Goal: Task Accomplishment & Management: Use online tool/utility

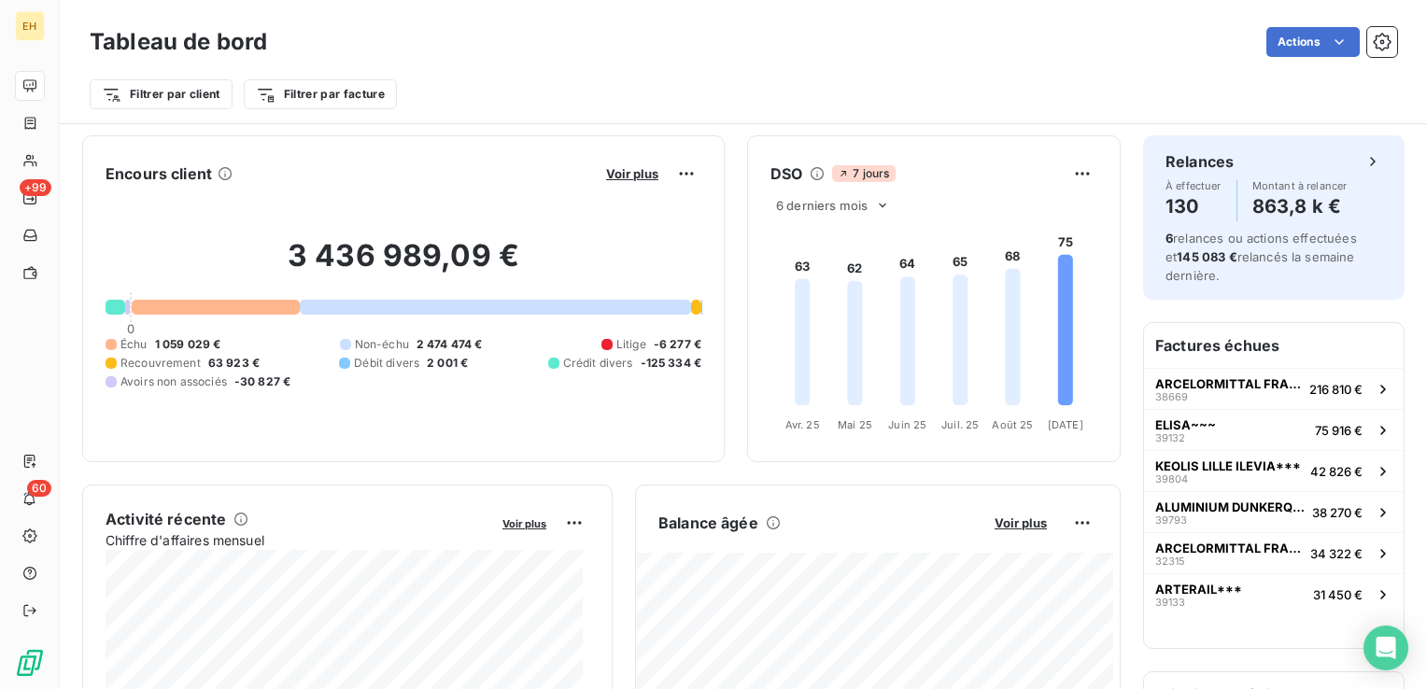
scroll to position [2, 0]
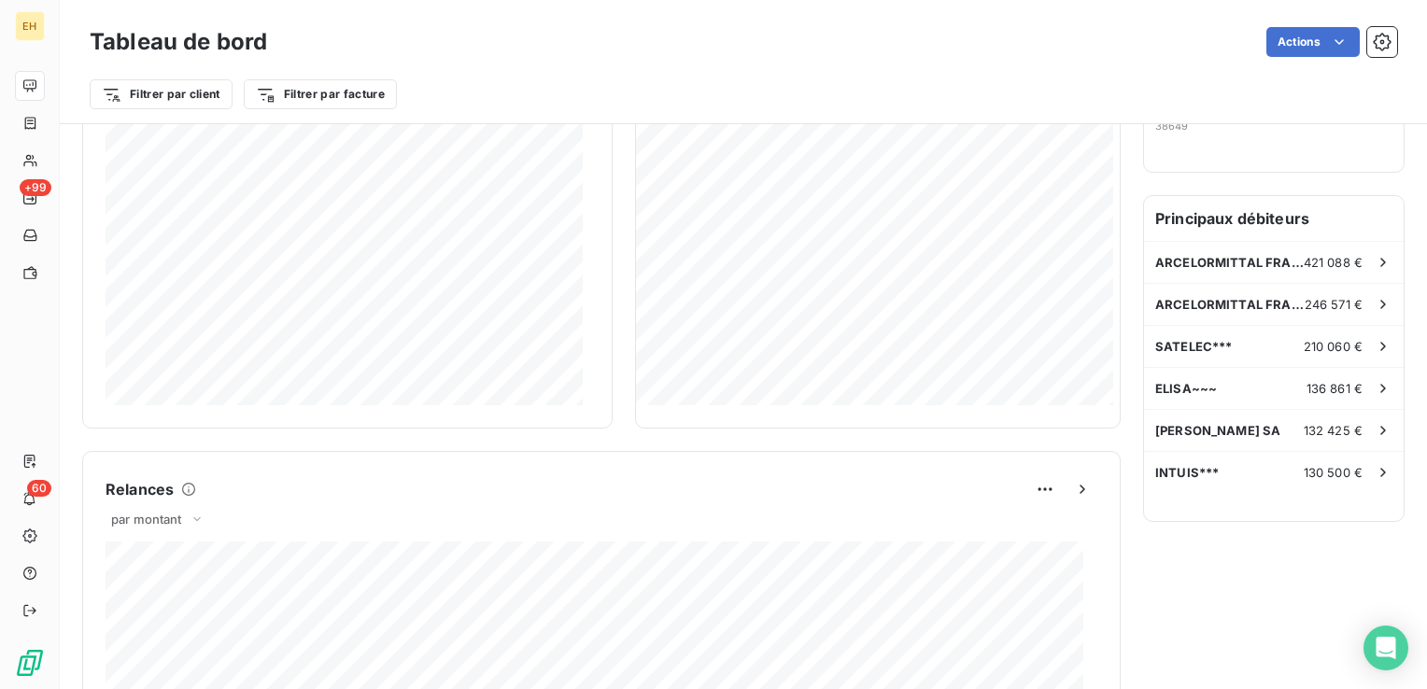
scroll to position [9, 0]
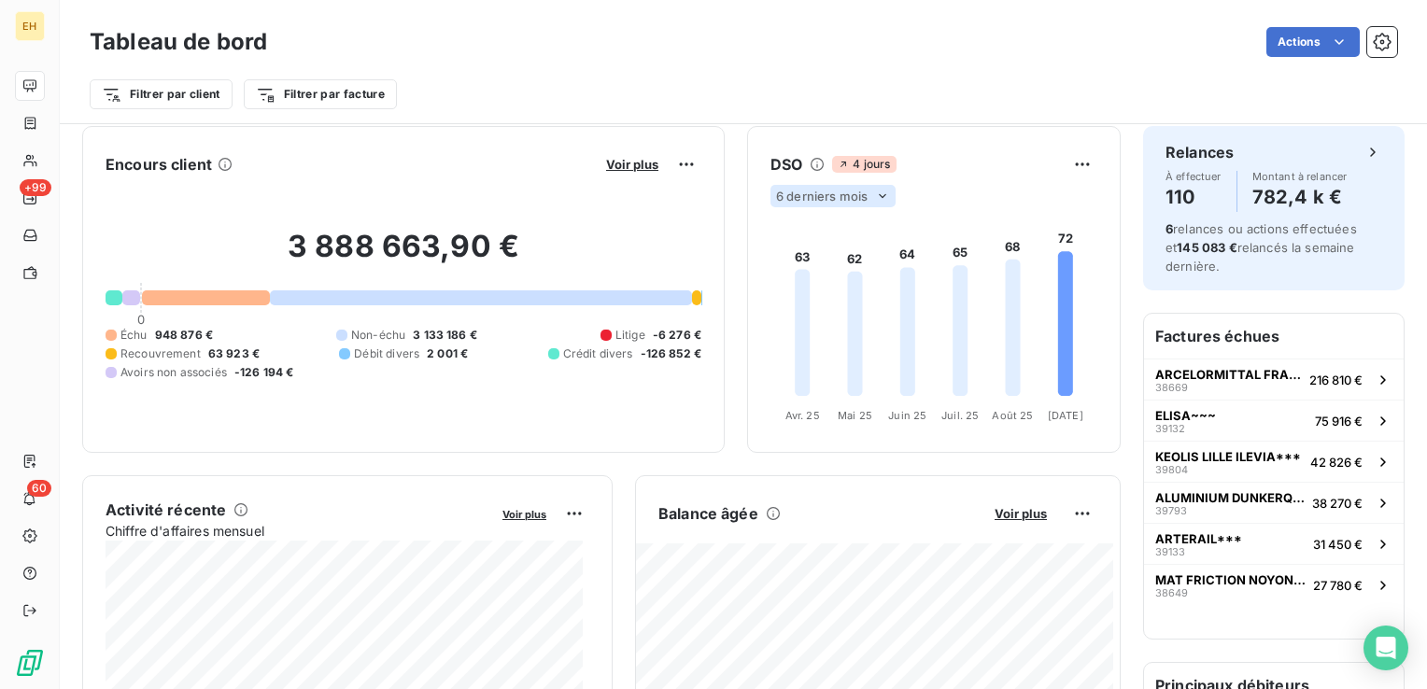
click at [879, 196] on icon at bounding box center [882, 196] width 7 height 4
click at [828, 269] on li "12" at bounding box center [835, 269] width 123 height 34
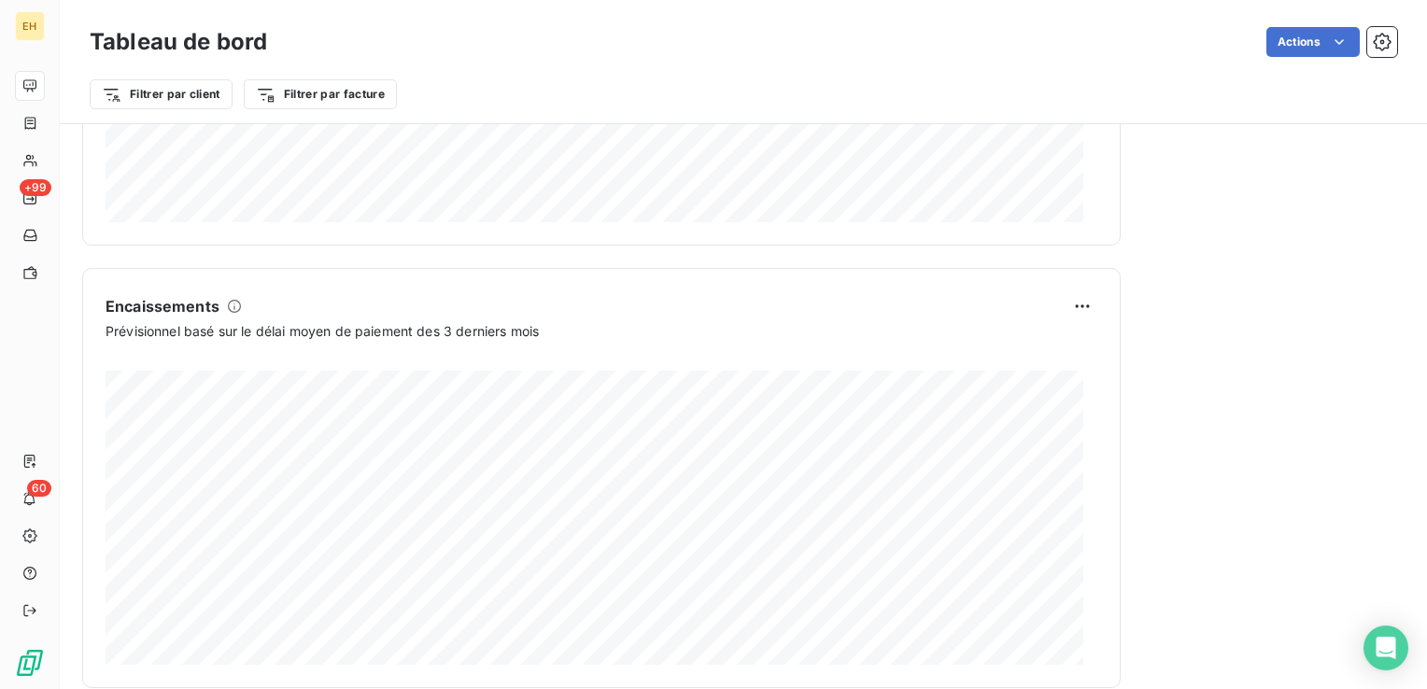
scroll to position [1130, 0]
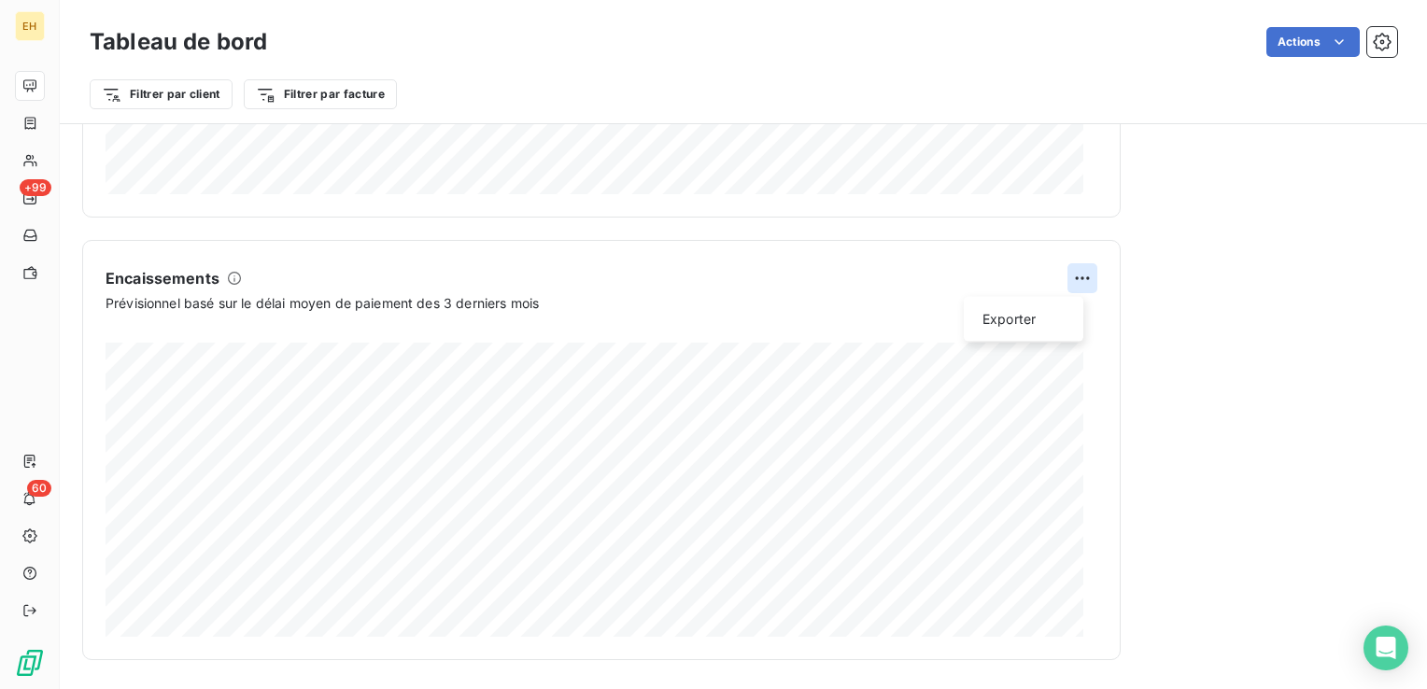
click at [1080, 268] on html "EH +99 60 Tableau de bord Actions Filtrer par client Filtrer par facture Encour…" at bounding box center [713, 344] width 1427 height 689
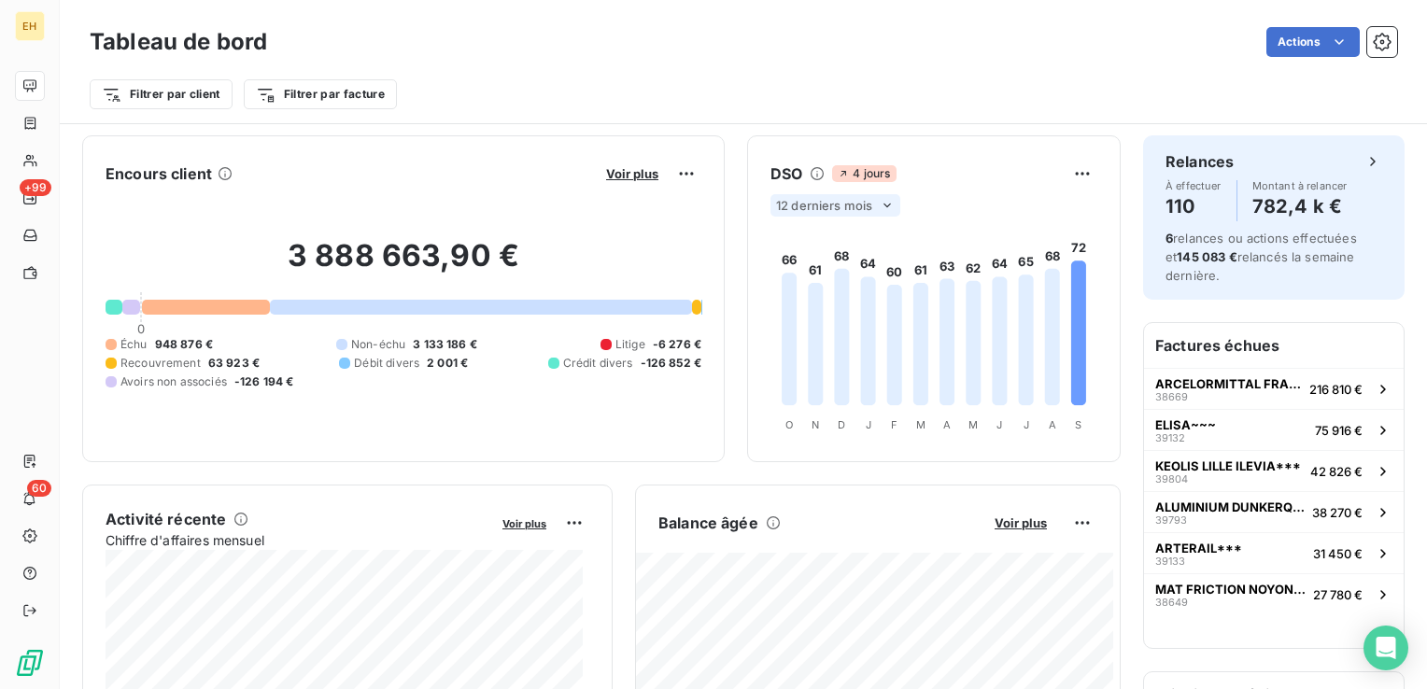
scroll to position [0, 0]
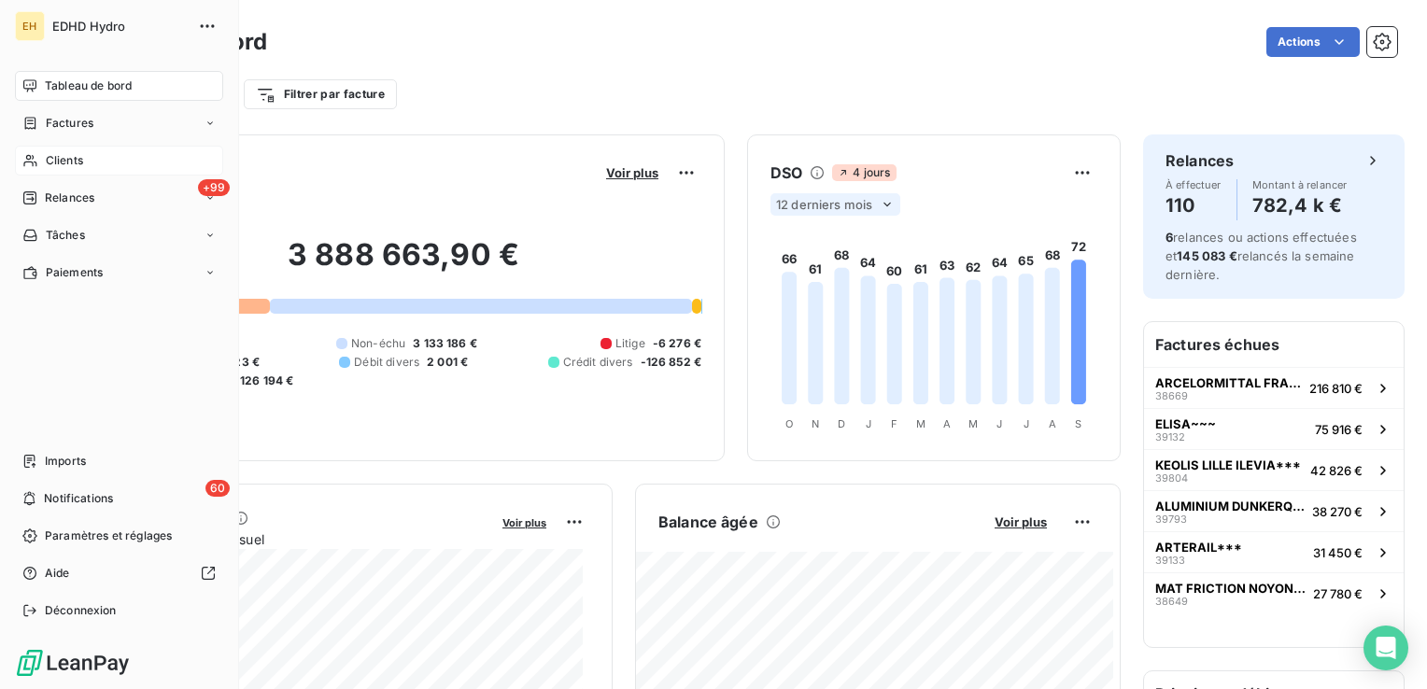
click at [63, 157] on span "Clients" at bounding box center [64, 160] width 37 height 17
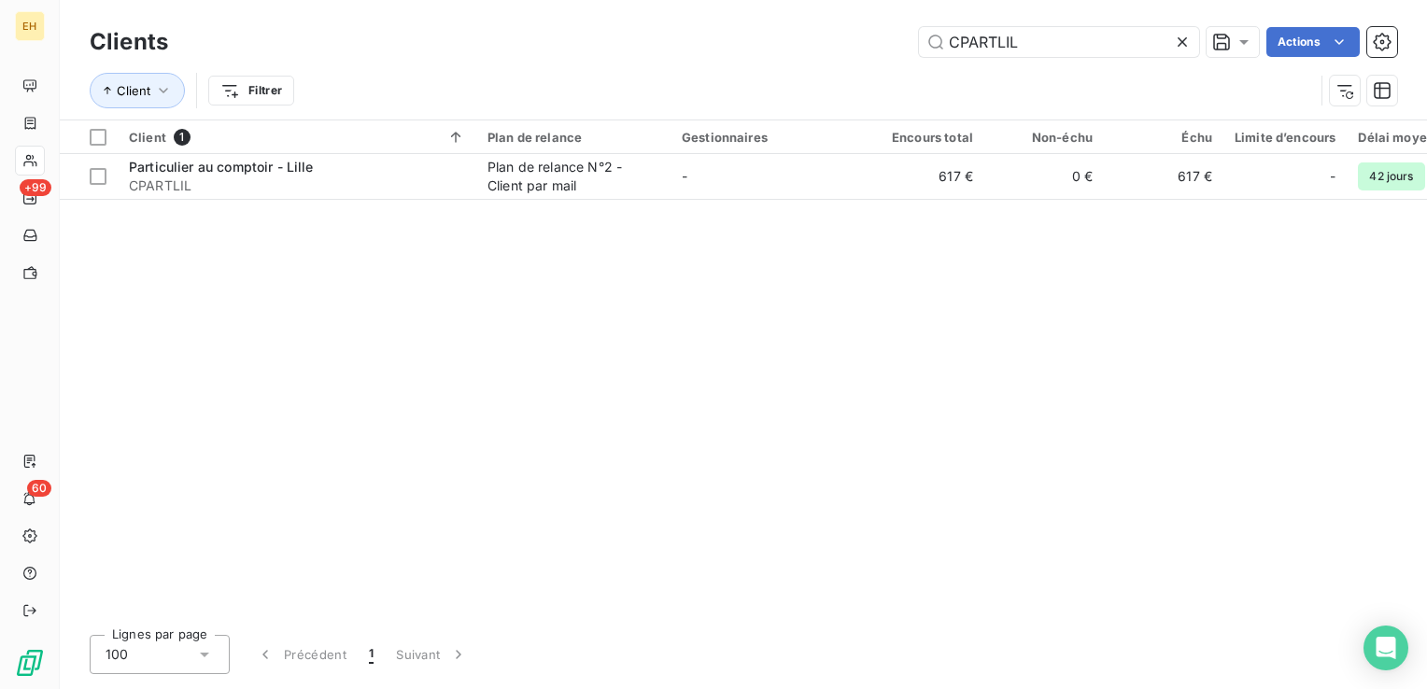
type input "CPARTLIL"
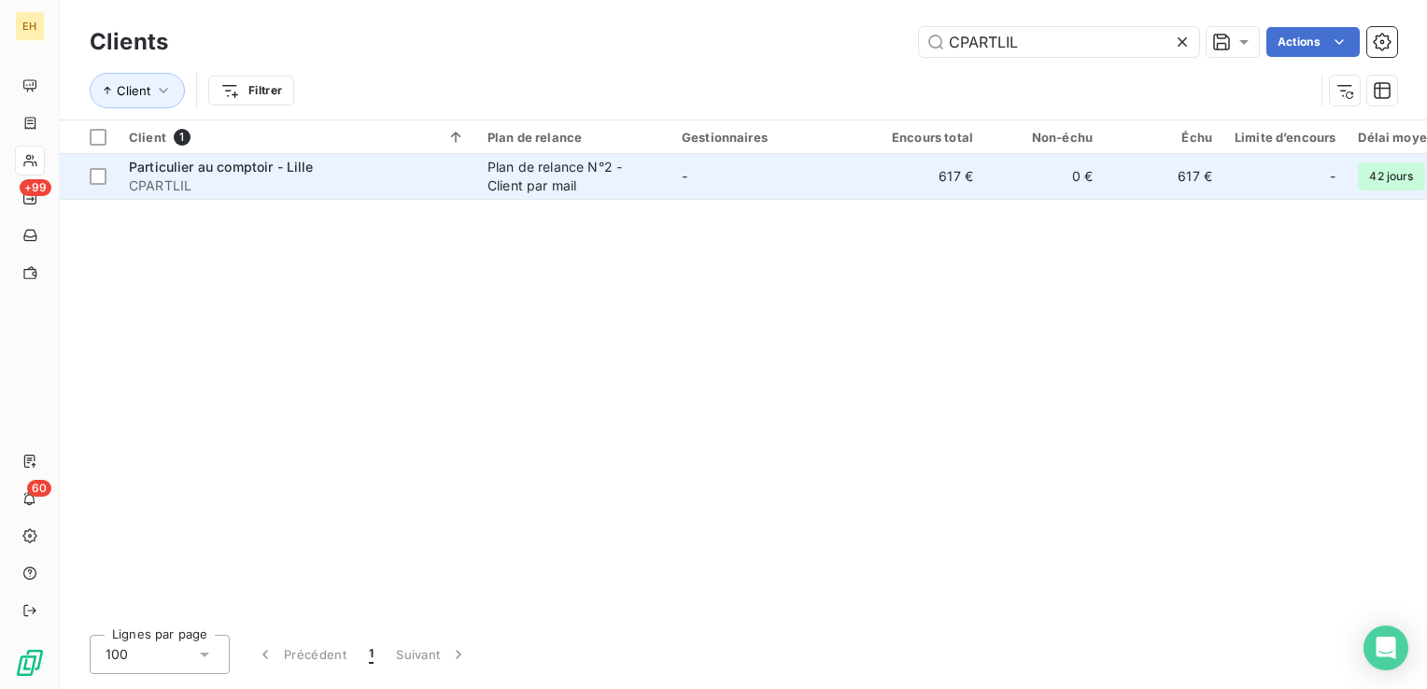
click at [345, 192] on span "CPARTLIL" at bounding box center [297, 186] width 336 height 19
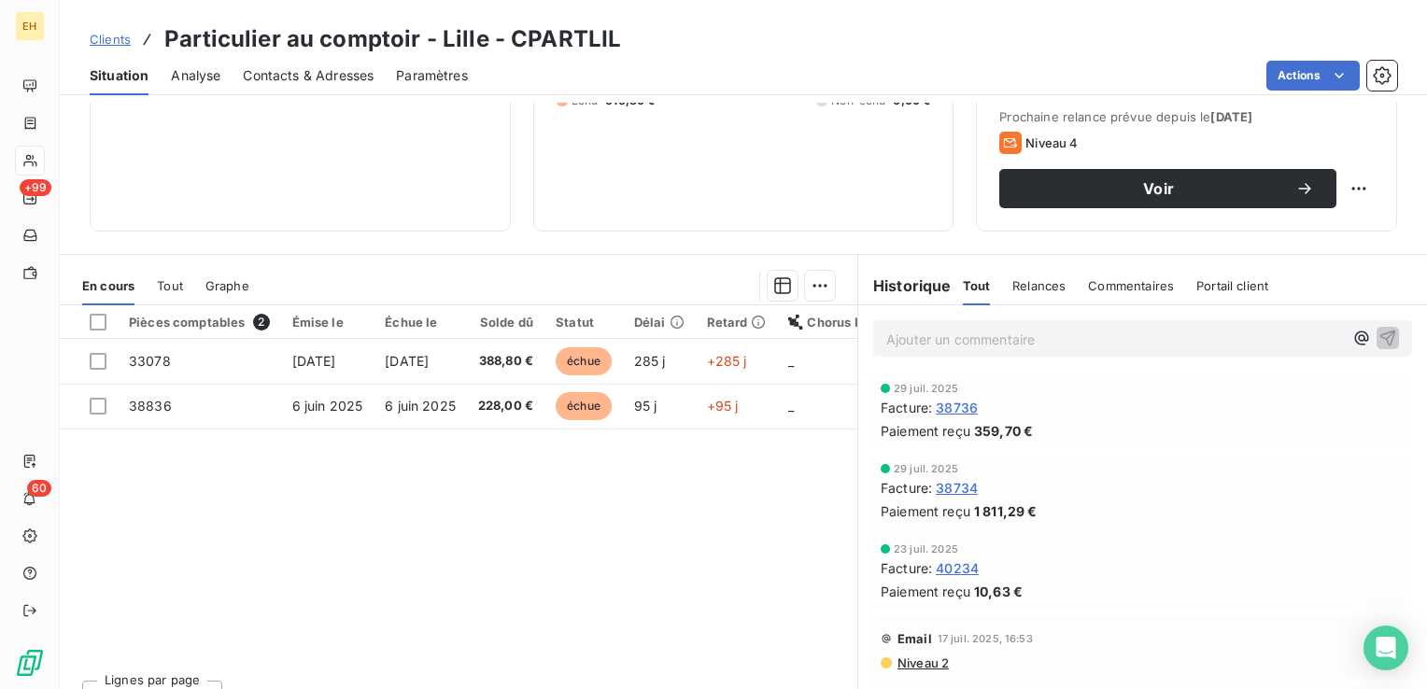
scroll to position [280, 0]
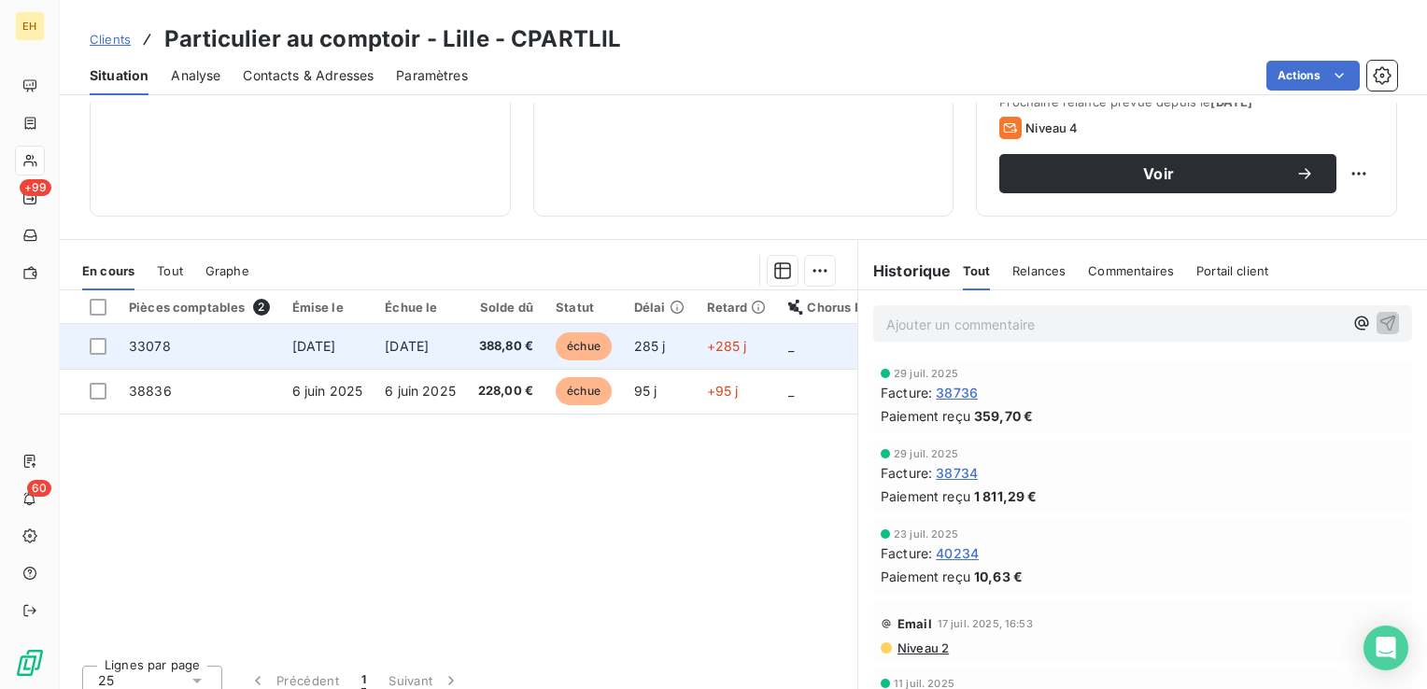
click at [388, 335] on td "[DATE]" at bounding box center [420, 346] width 93 height 45
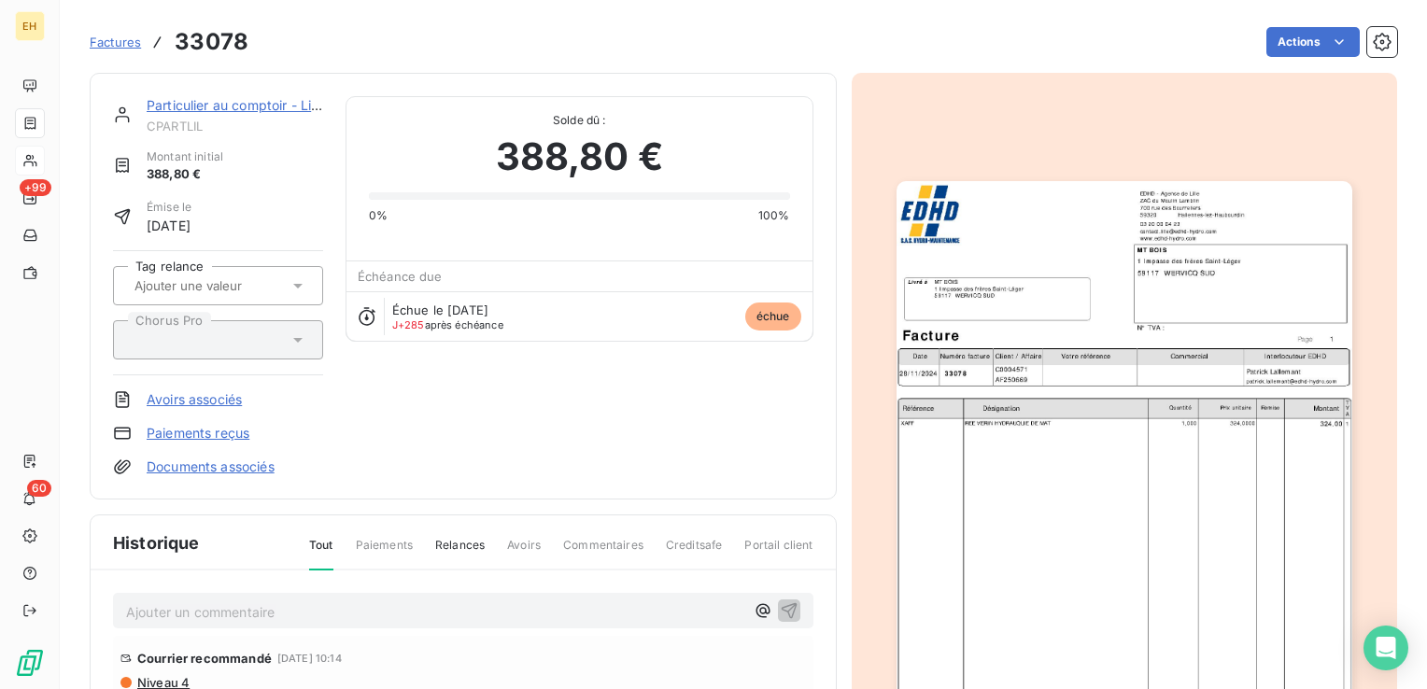
click at [1170, 458] on img "button" at bounding box center [1125, 503] width 456 height 644
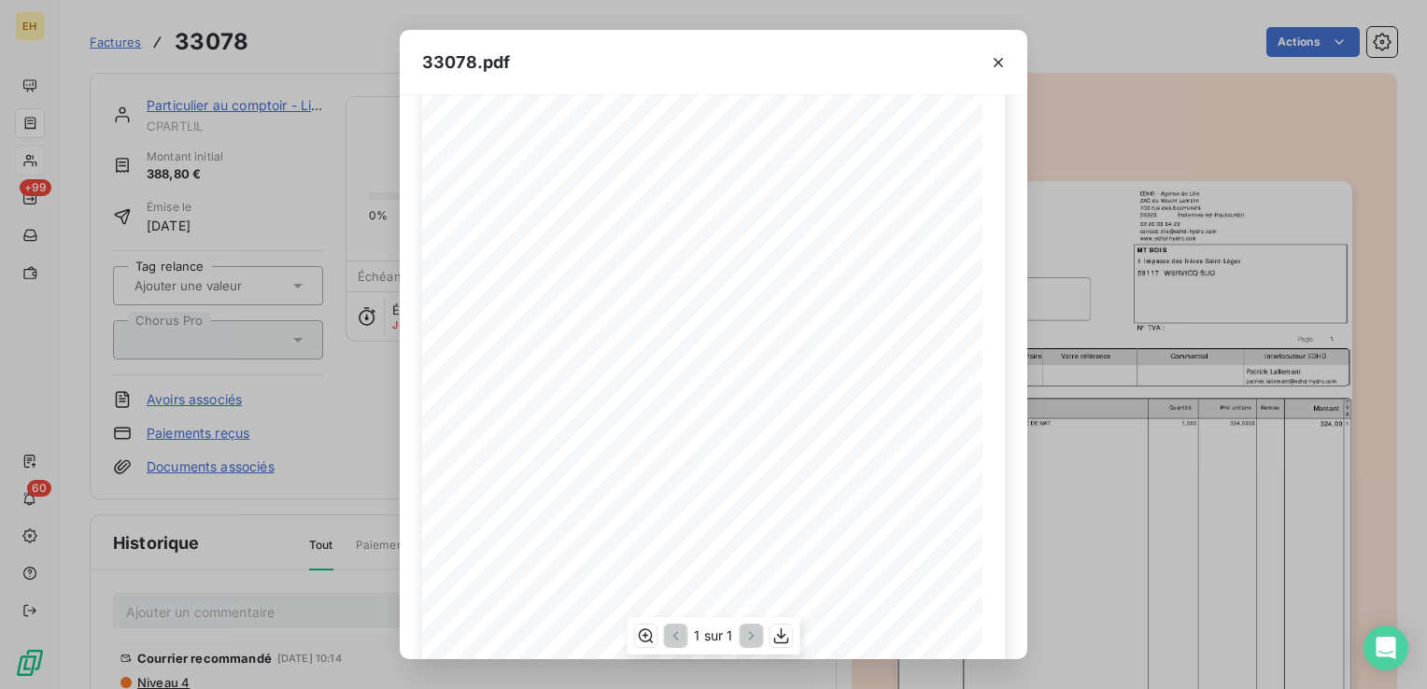
scroll to position [272, 0]
click at [993, 64] on icon "button" at bounding box center [998, 62] width 19 height 19
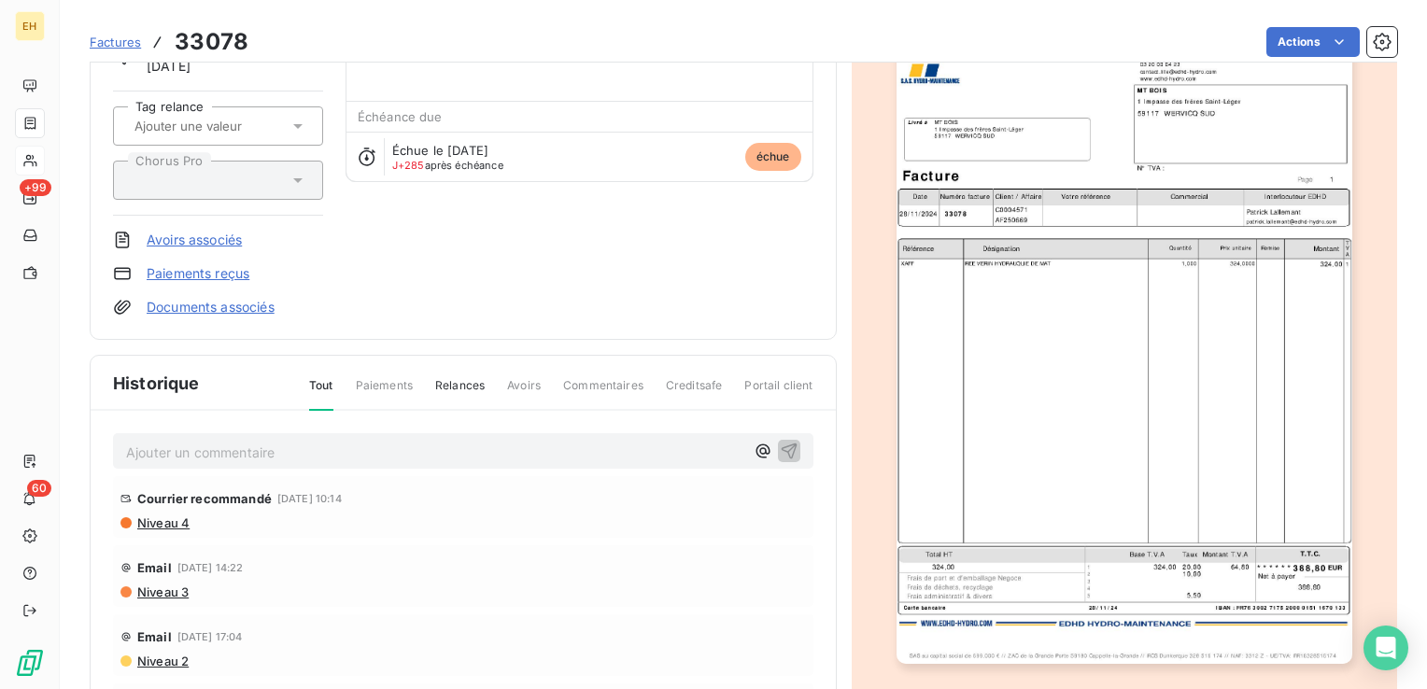
scroll to position [288, 0]
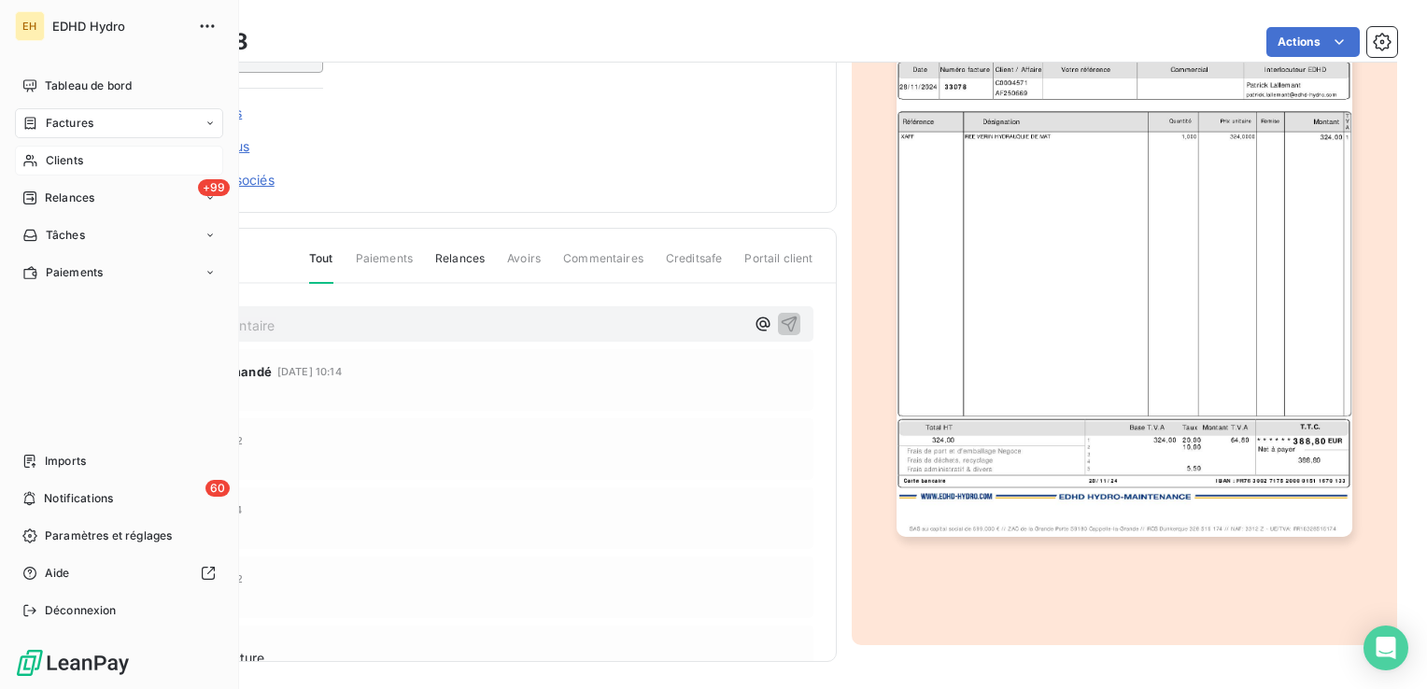
click at [86, 154] on div "Clients" at bounding box center [119, 161] width 208 height 30
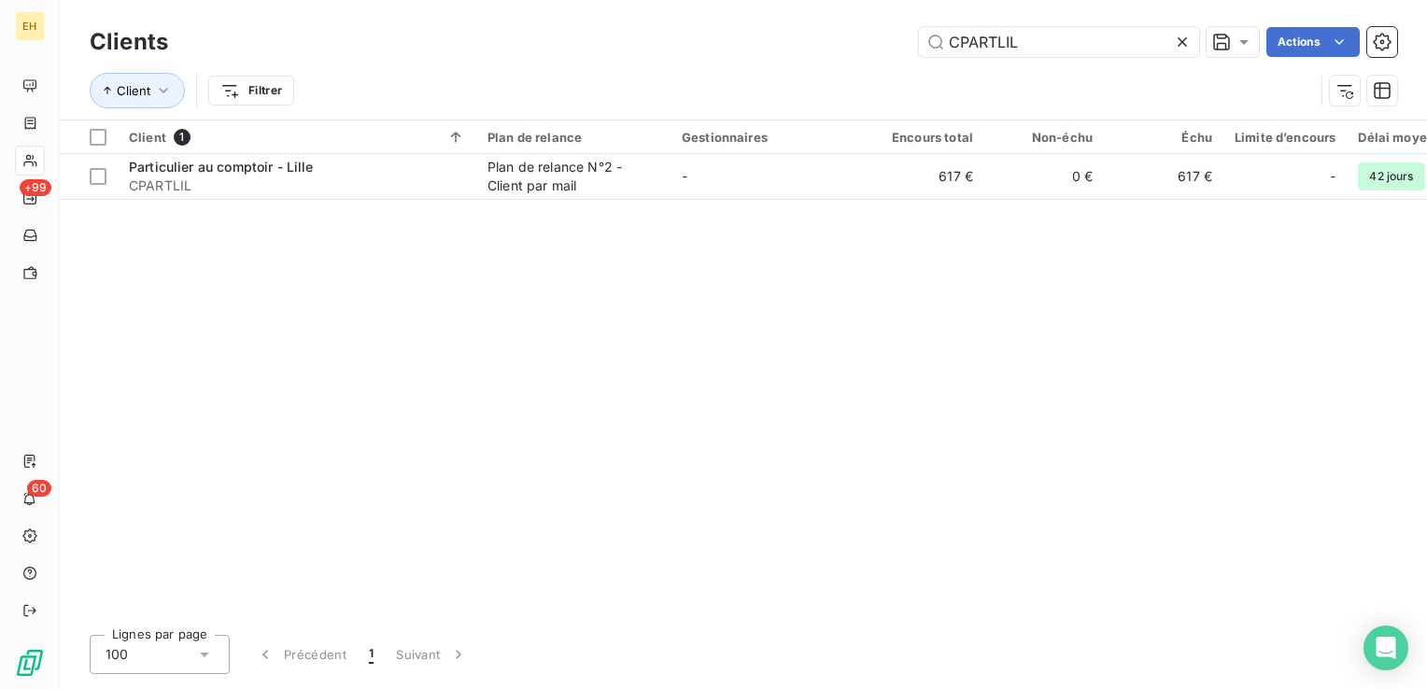
drag, startPoint x: 833, startPoint y: 57, endPoint x: 740, endPoint y: 58, distance: 93.4
click at [740, 58] on div "Clients CPARTLIL Actions" at bounding box center [744, 41] width 1308 height 39
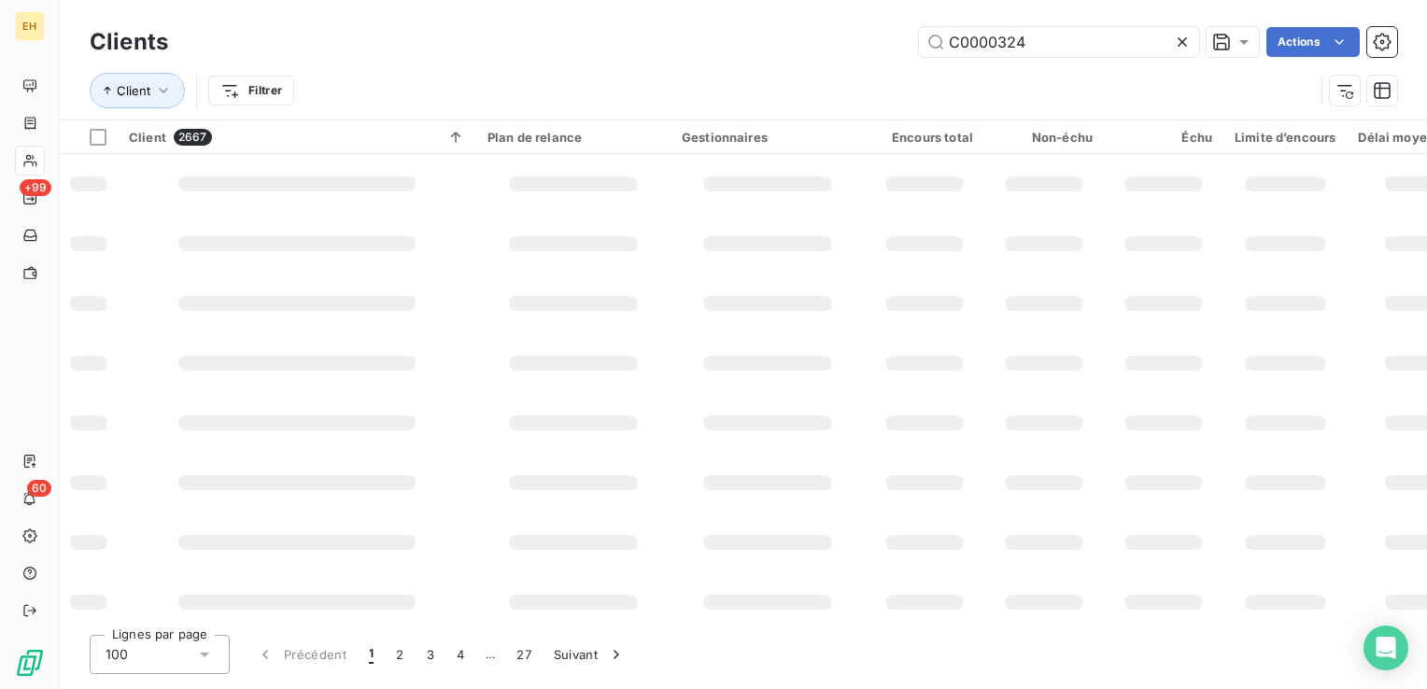
type input "C0000324"
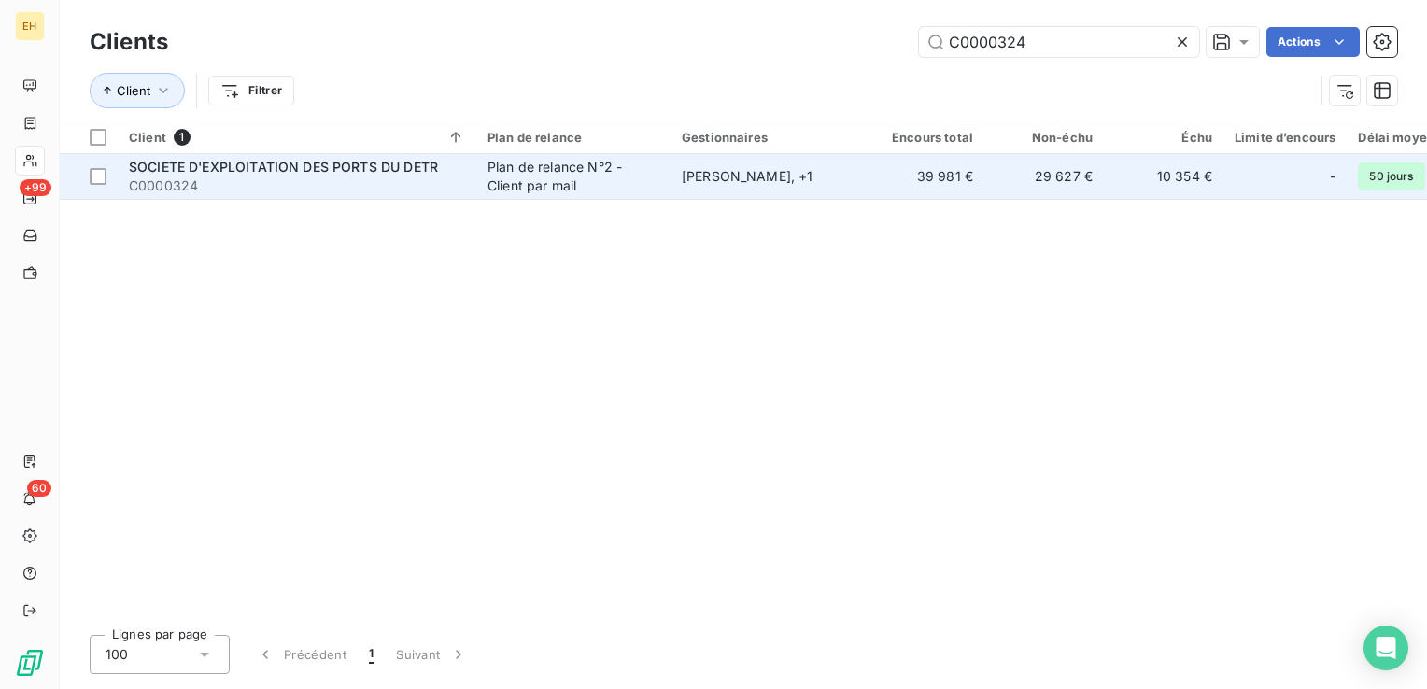
click at [387, 160] on span "SOCIETE D'EXPLOITATION DES PORTS DU DETR" at bounding box center [283, 167] width 309 height 16
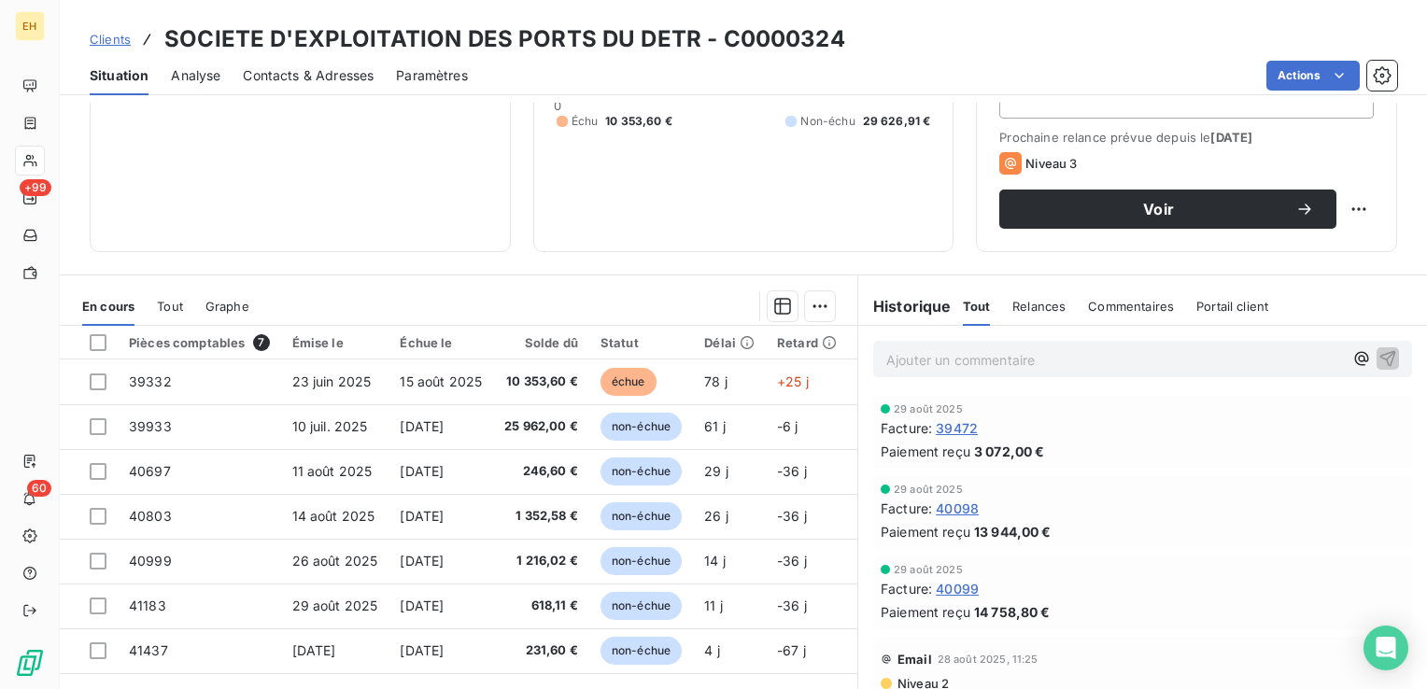
scroll to position [280, 0]
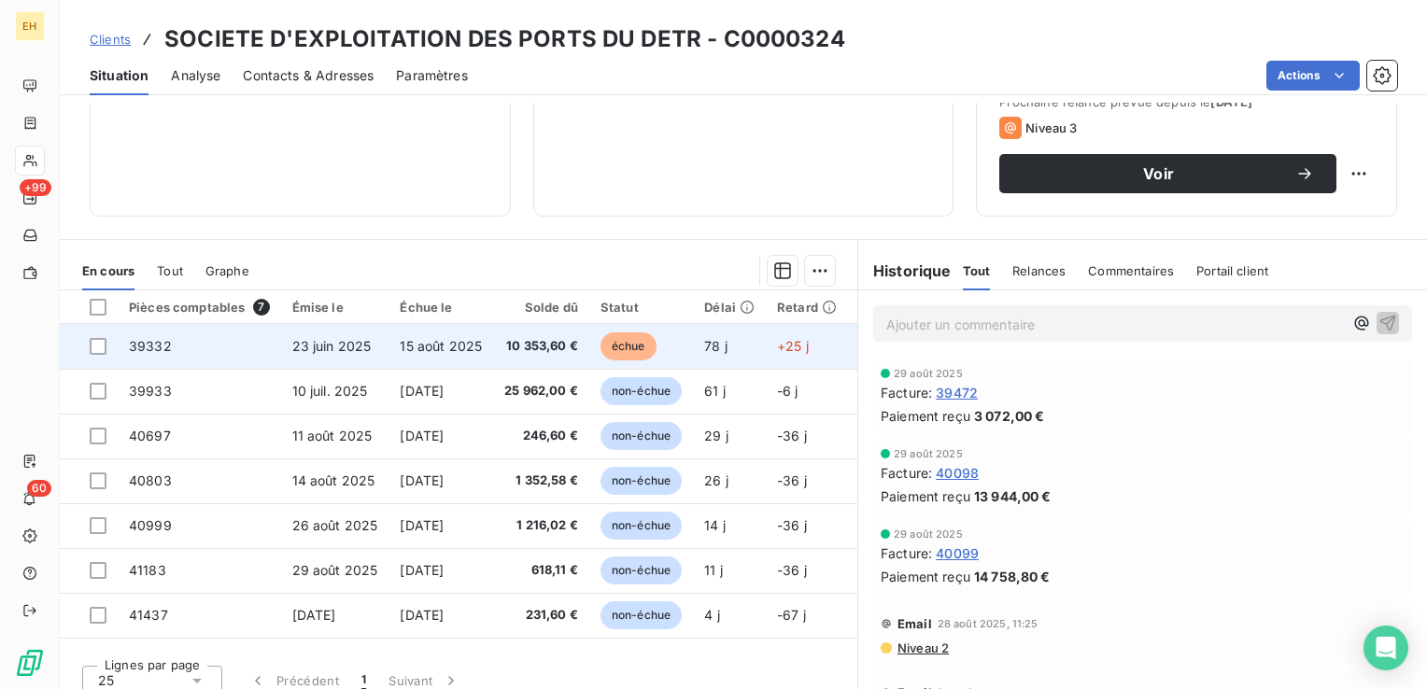
click at [389, 348] on td "15 août 2025" at bounding box center [441, 346] width 105 height 45
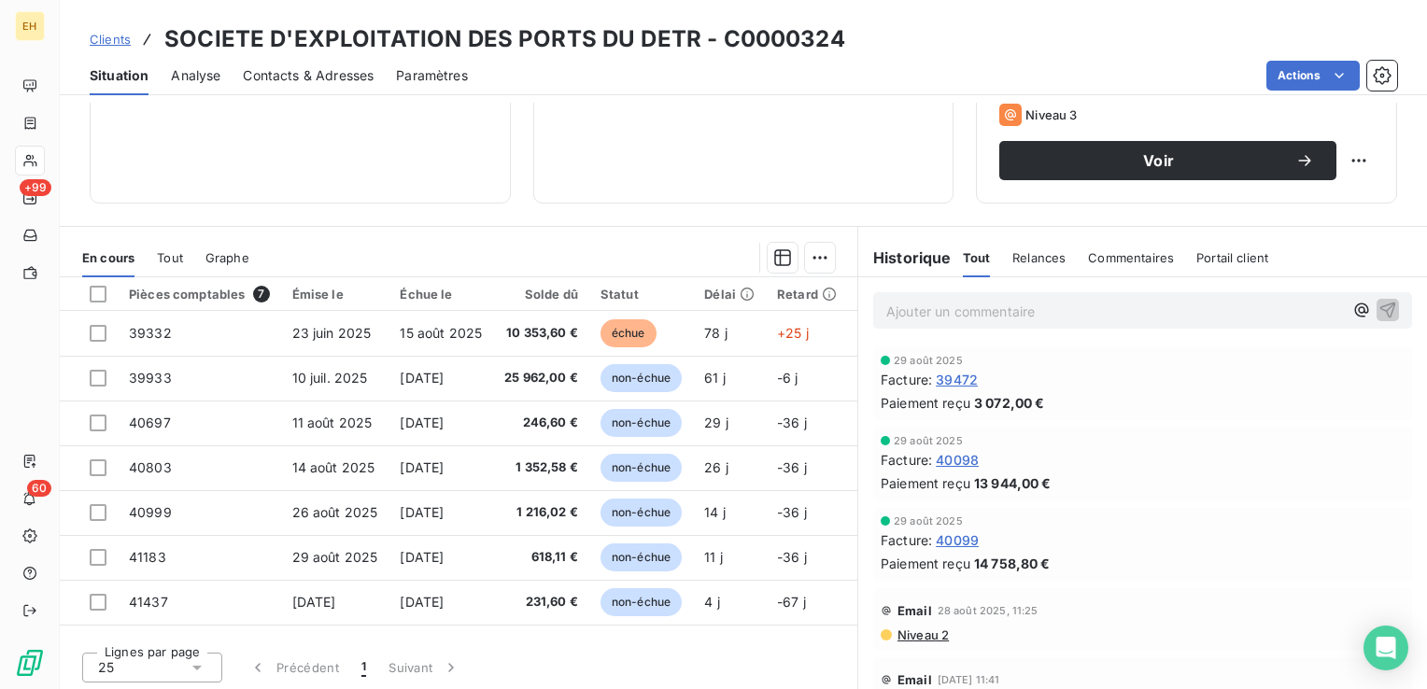
scroll to position [295, 0]
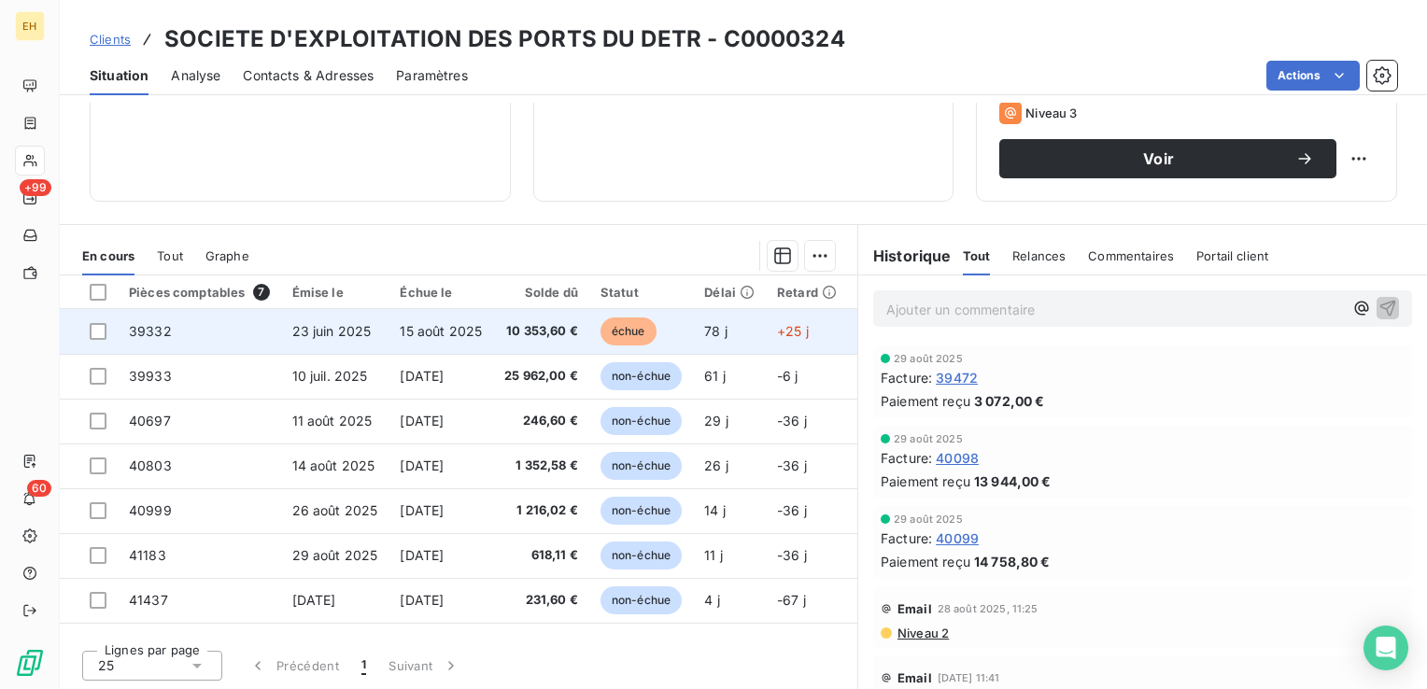
click at [511, 331] on span "10 353,60 €" at bounding box center [541, 331] width 74 height 19
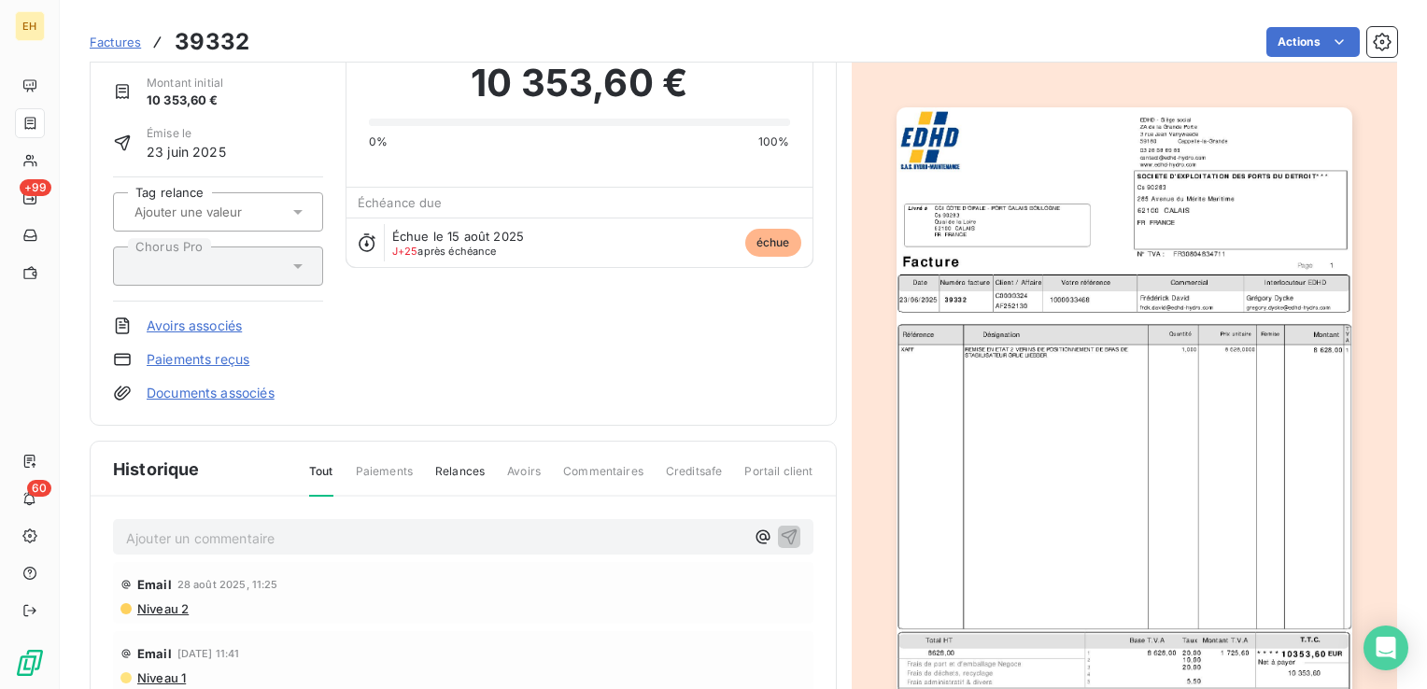
scroll to position [189, 0]
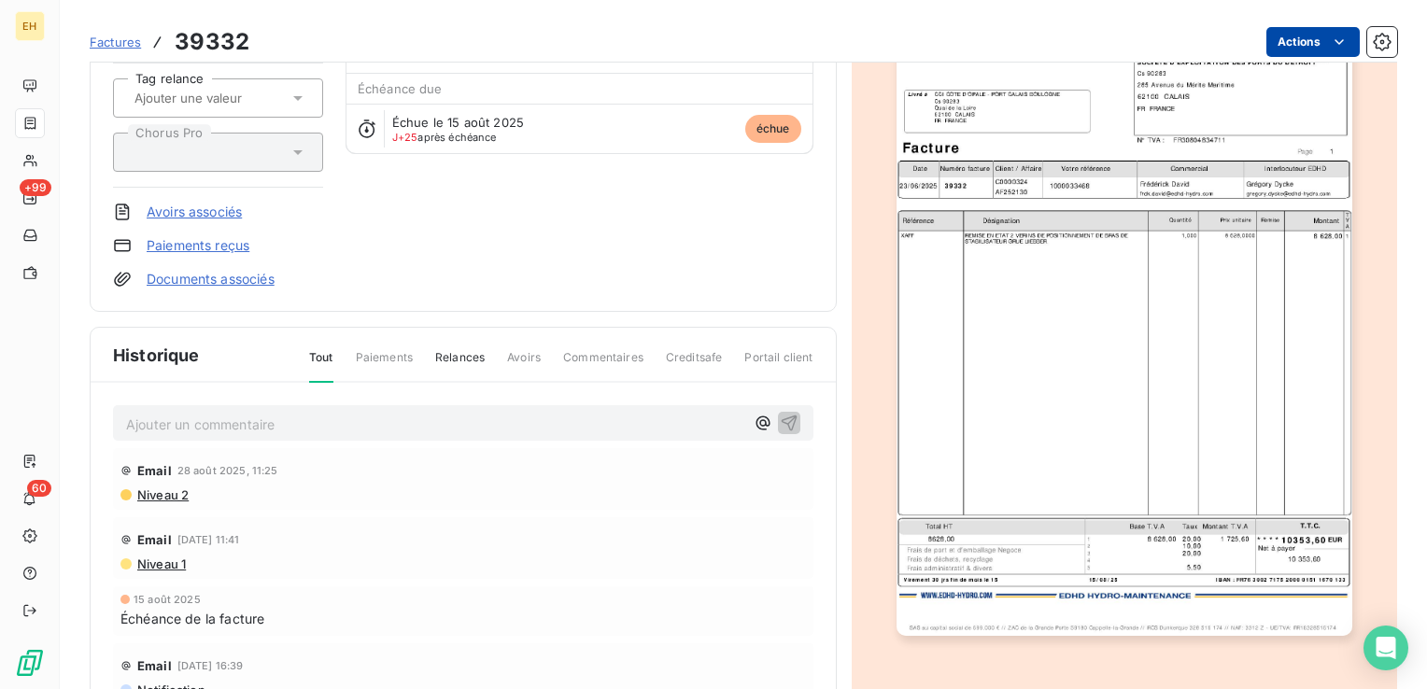
click at [1313, 32] on html "EH +99 60 Factures 39332 Actions SOCIETE D'EXPLOITATION DES PORTS DU DETR C0000…" at bounding box center [713, 344] width 1427 height 689
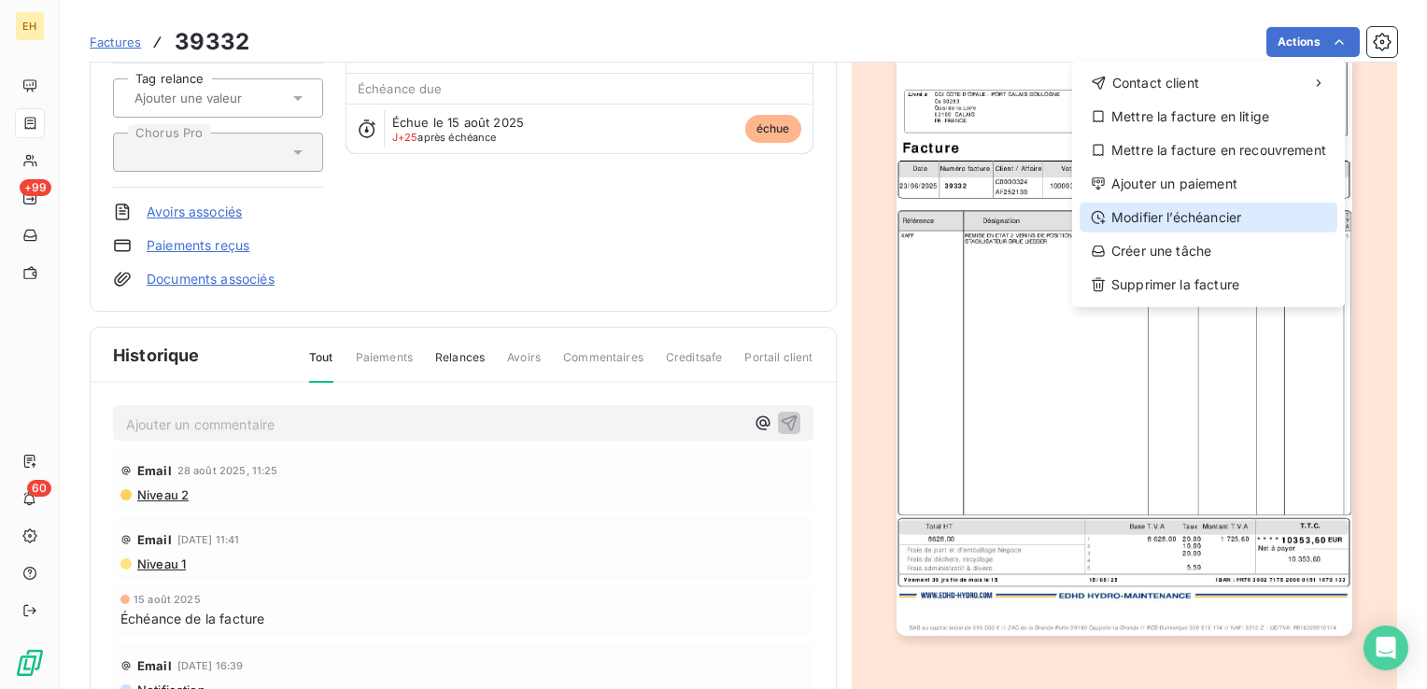
click at [1192, 222] on div "Modifier l’échéancier" at bounding box center [1209, 218] width 258 height 30
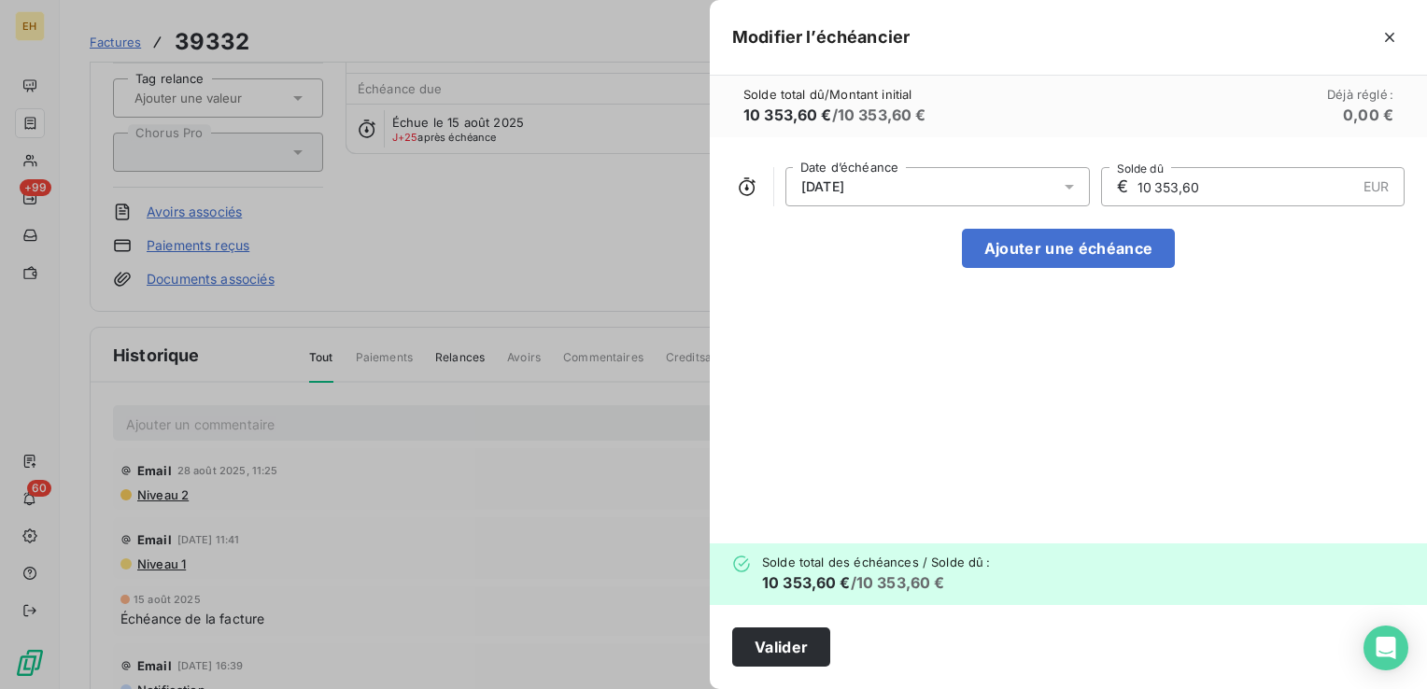
click at [1072, 187] on icon at bounding box center [1069, 187] width 19 height 19
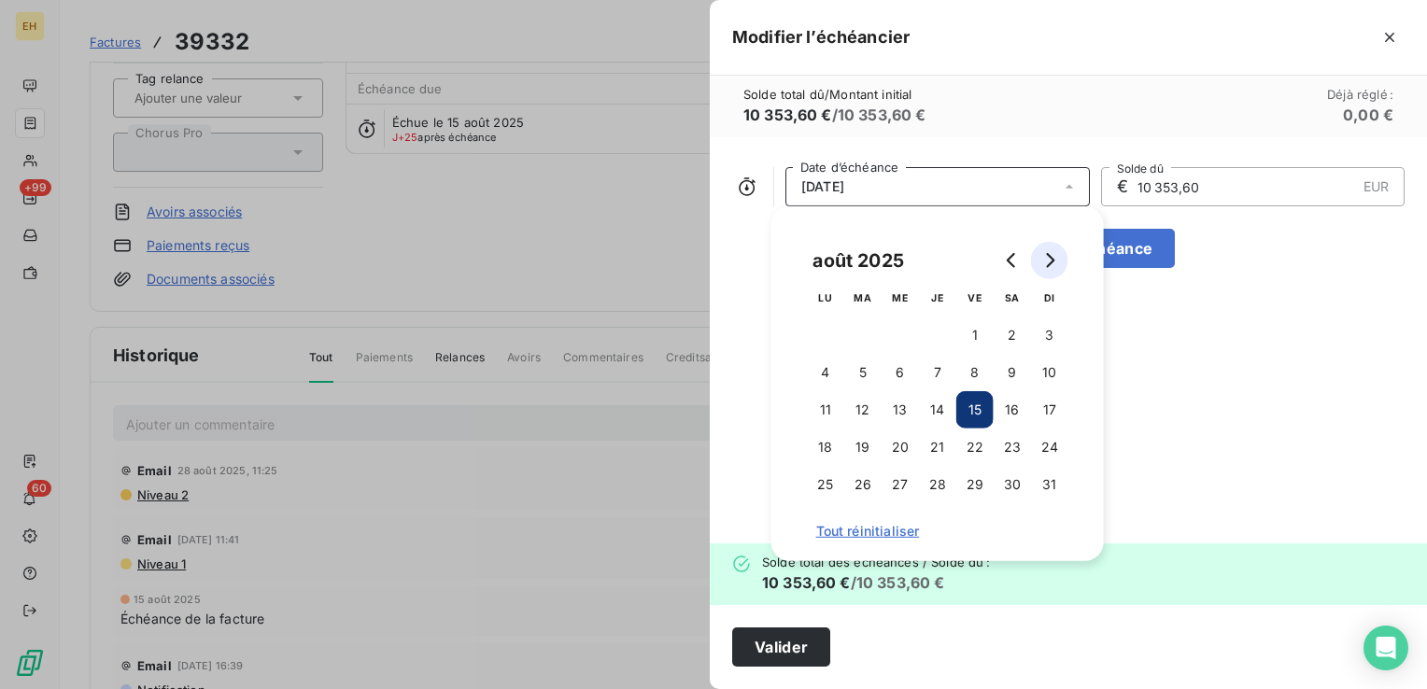
click at [1055, 260] on icon "Go to next month" at bounding box center [1050, 260] width 15 height 15
click at [1019, 409] on button "15" at bounding box center [1012, 409] width 37 height 37
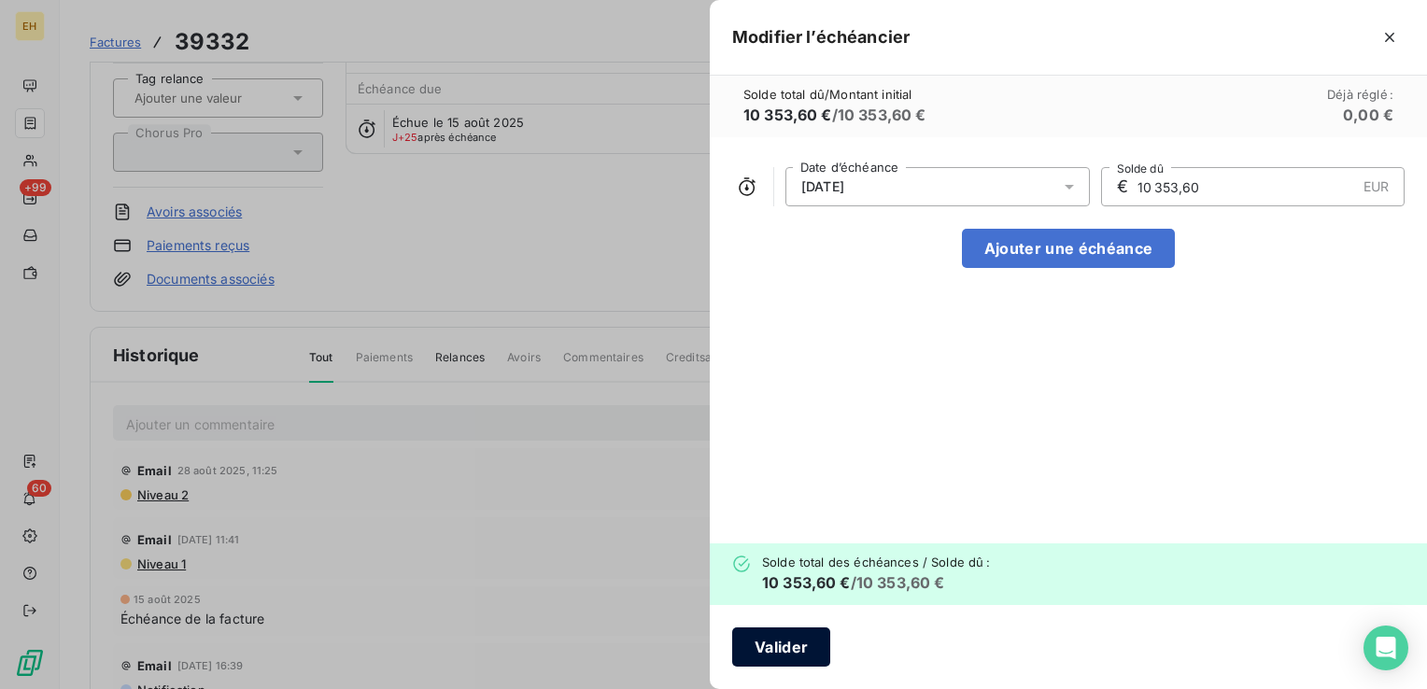
click at [812, 644] on button "Valider" at bounding box center [781, 647] width 98 height 39
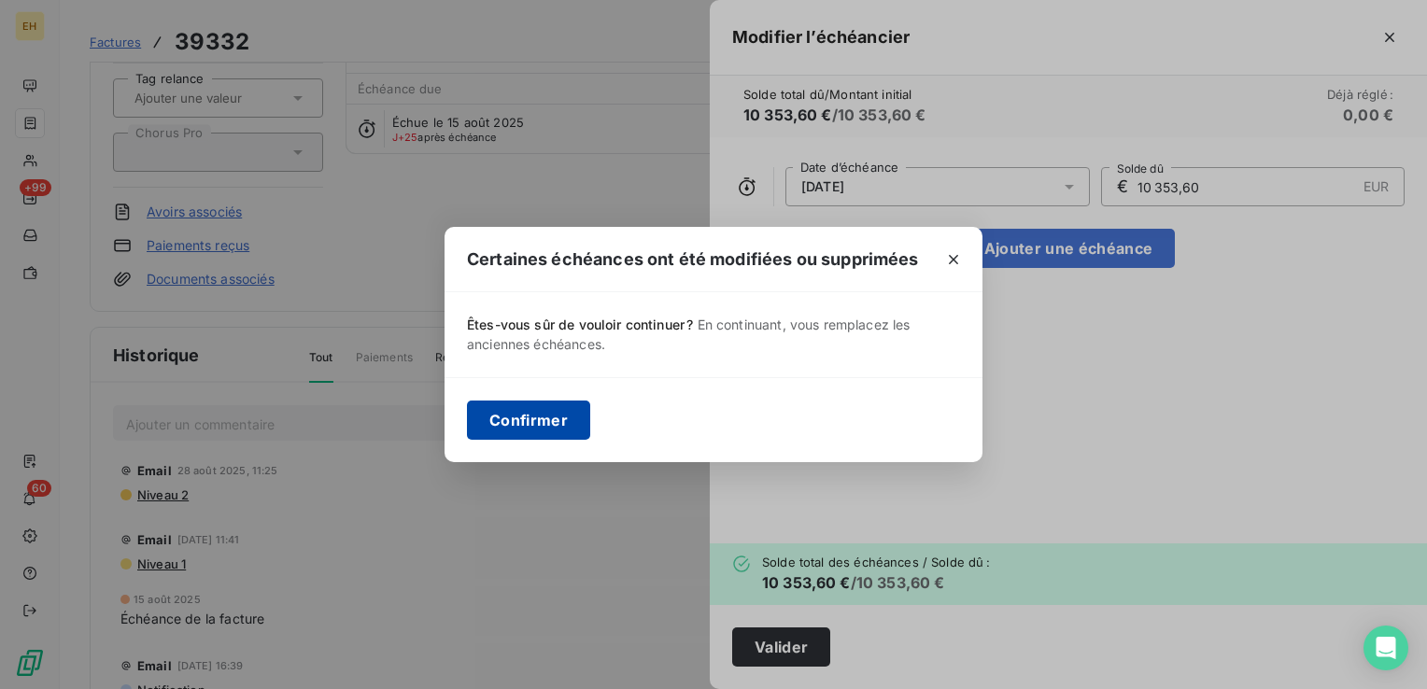
click at [508, 419] on button "Confirmer" at bounding box center [528, 420] width 123 height 39
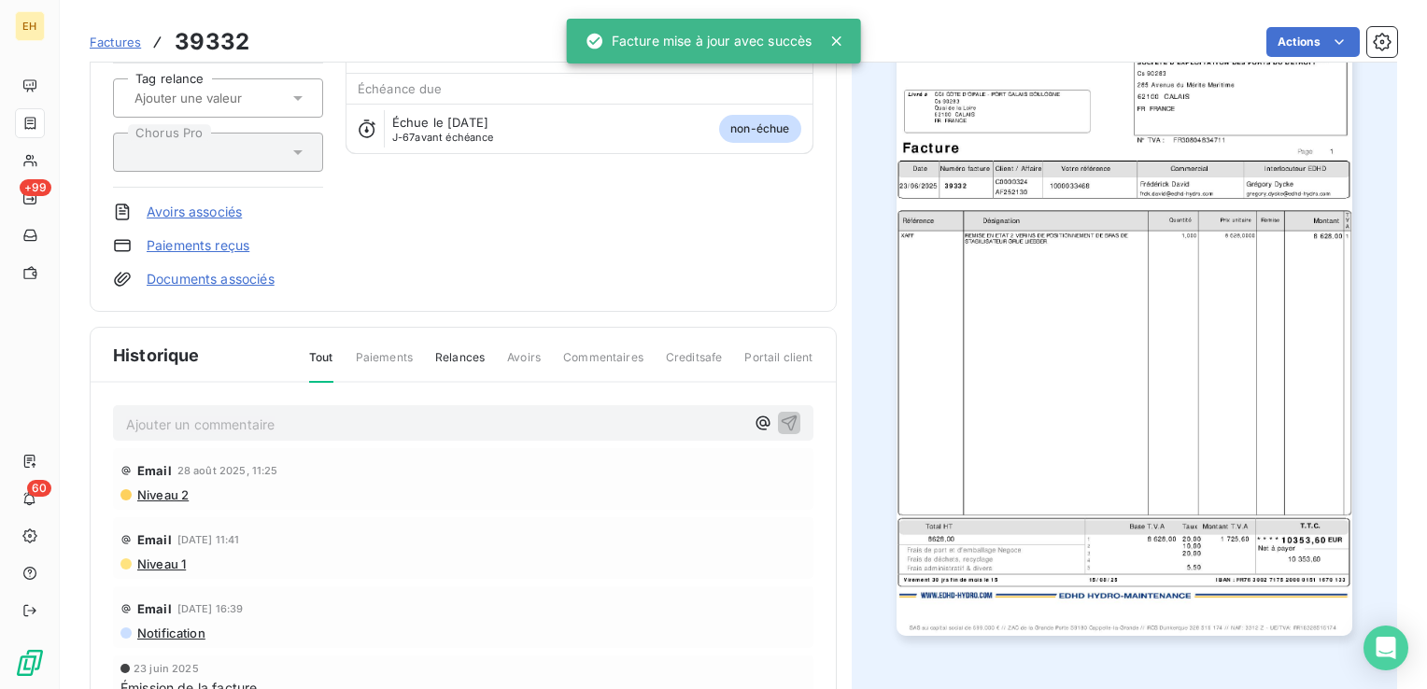
click at [228, 432] on p "Ajouter un commentaire ﻿" at bounding box center [435, 424] width 618 height 23
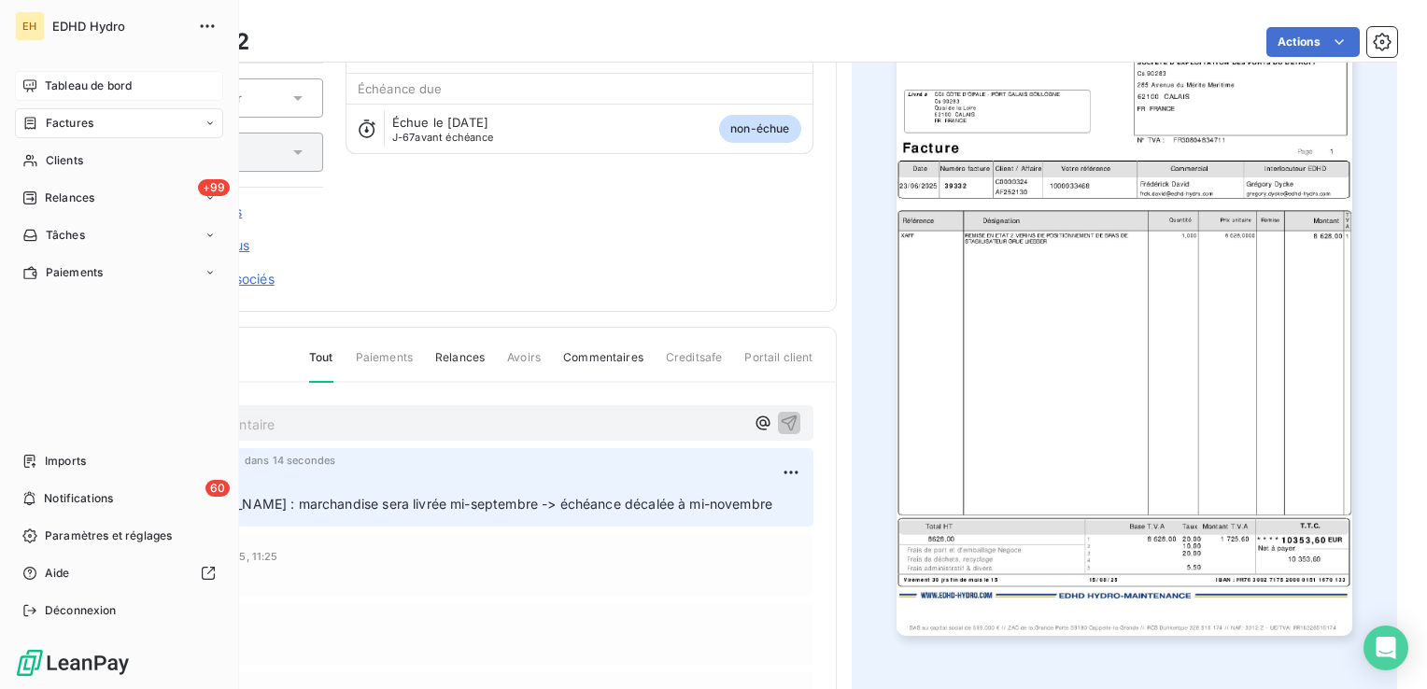
click at [83, 83] on span "Tableau de bord" at bounding box center [88, 86] width 87 height 17
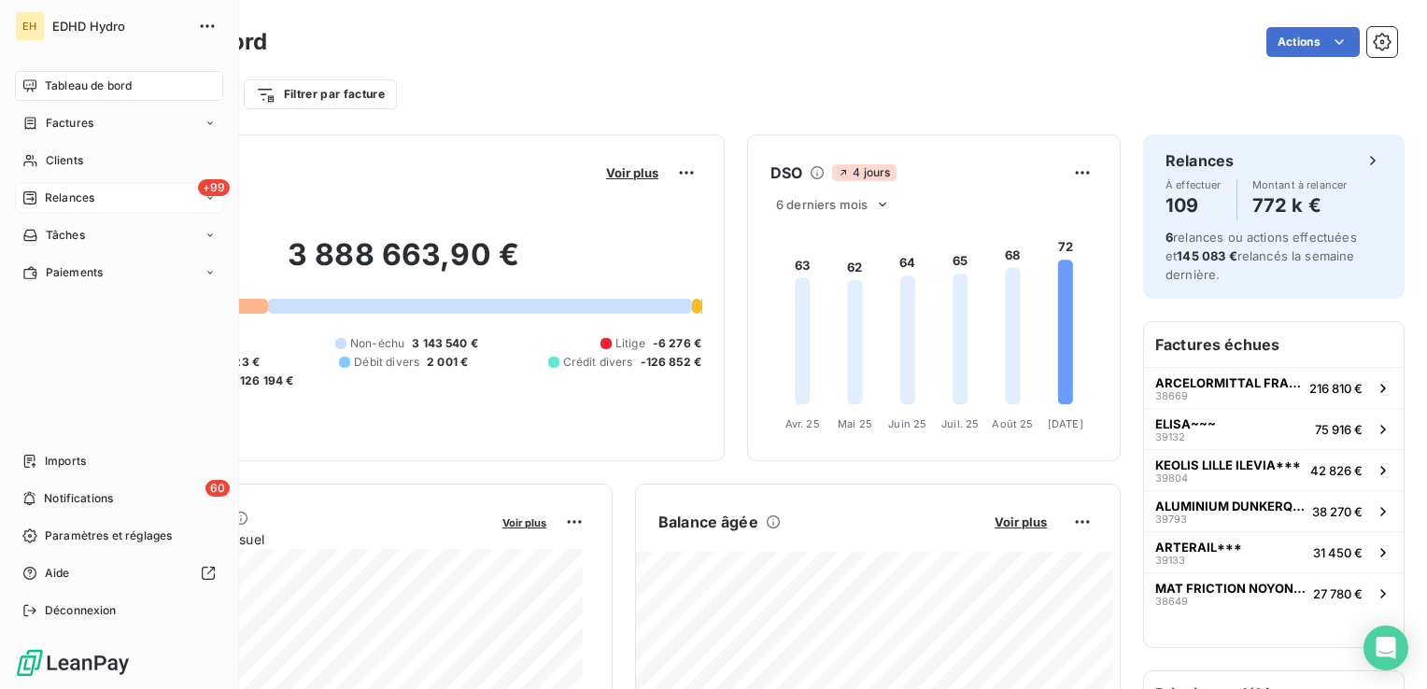
click at [105, 201] on div "+99 Relances" at bounding box center [119, 198] width 208 height 30
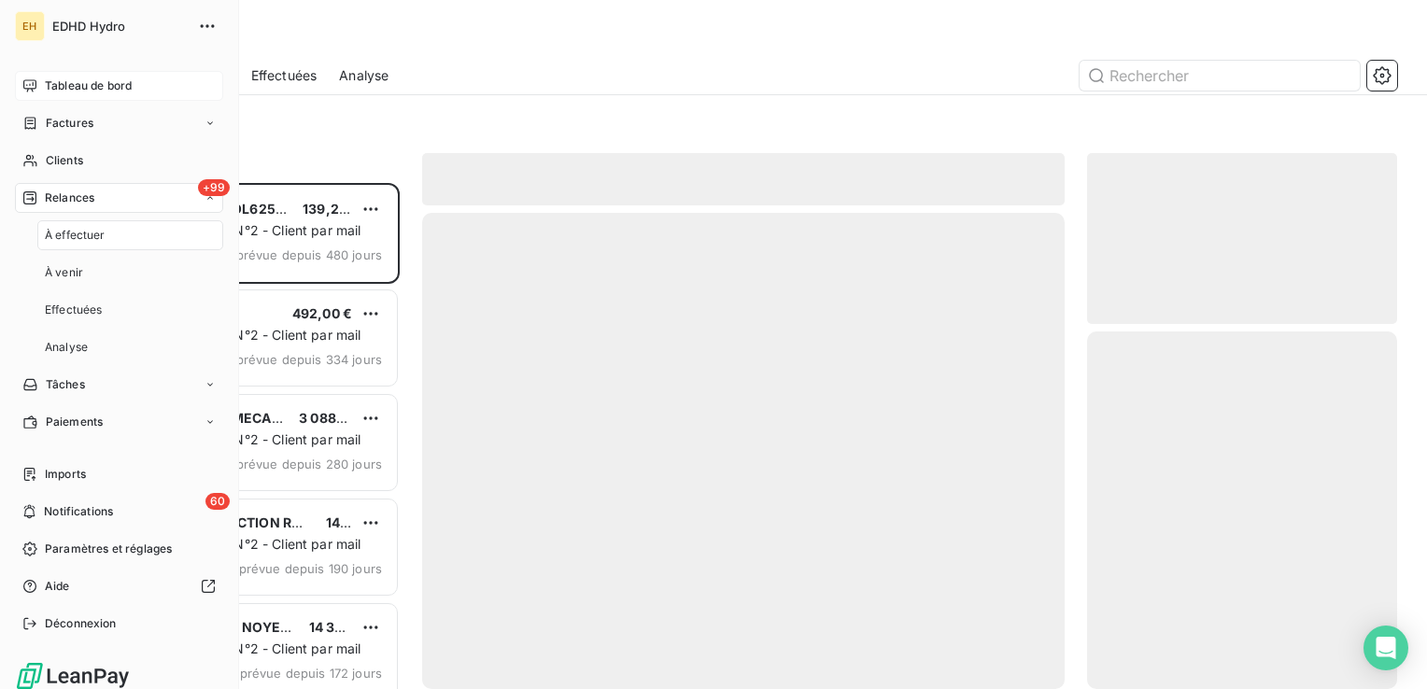
scroll to position [492, 295]
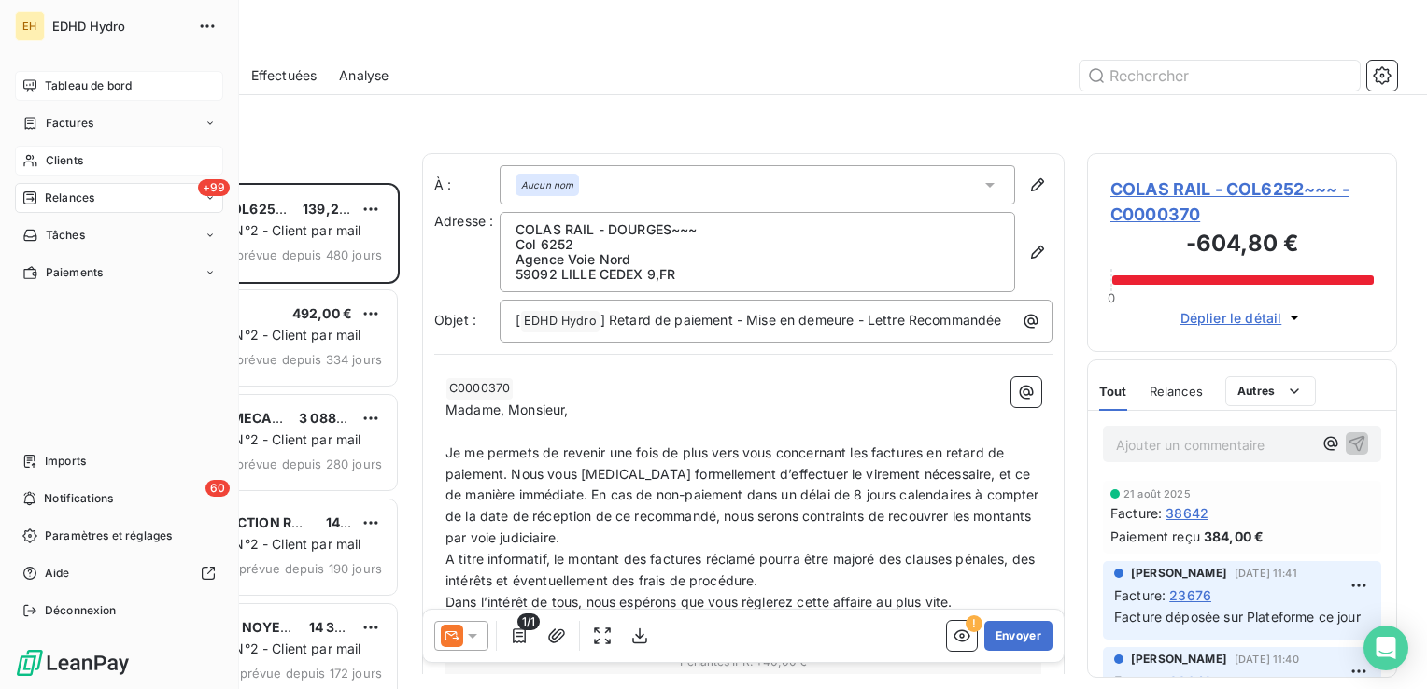
click at [68, 159] on span "Clients" at bounding box center [64, 160] width 37 height 17
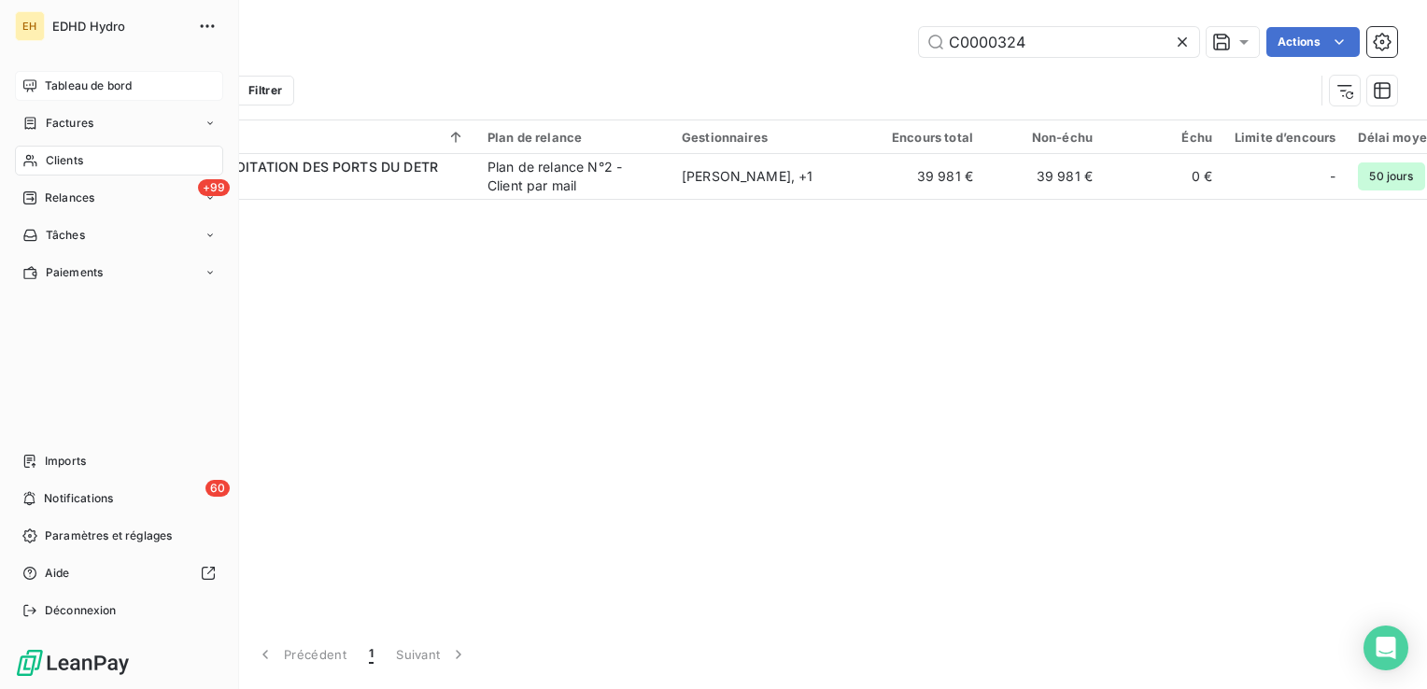
click at [51, 196] on span "Relances" at bounding box center [70, 198] width 50 height 17
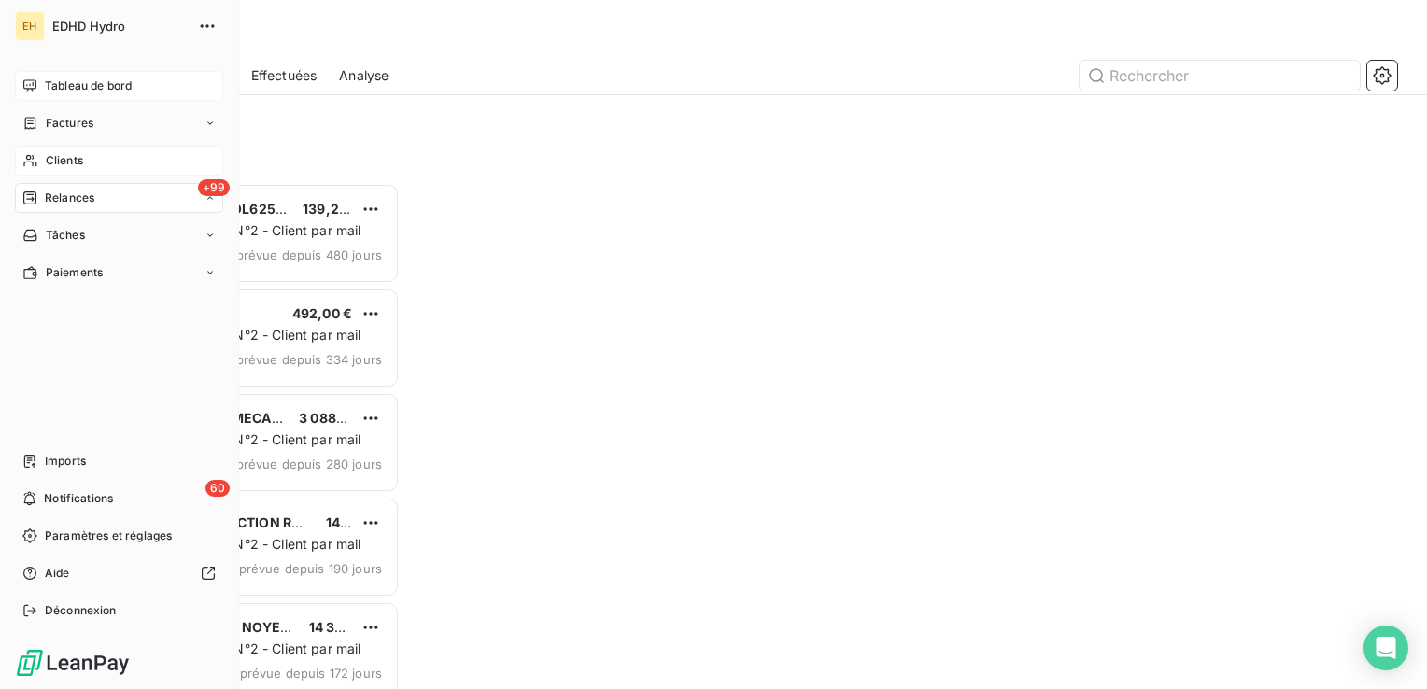
scroll to position [492, 295]
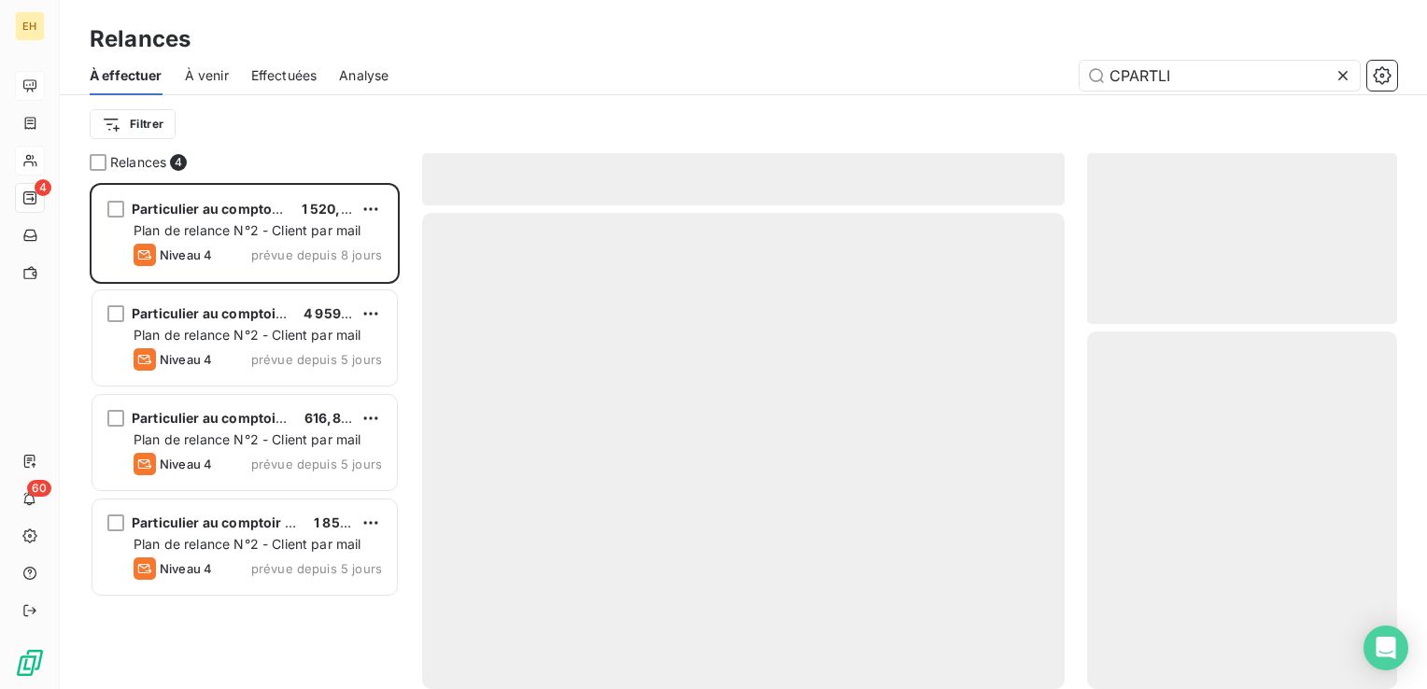
scroll to position [492, 295]
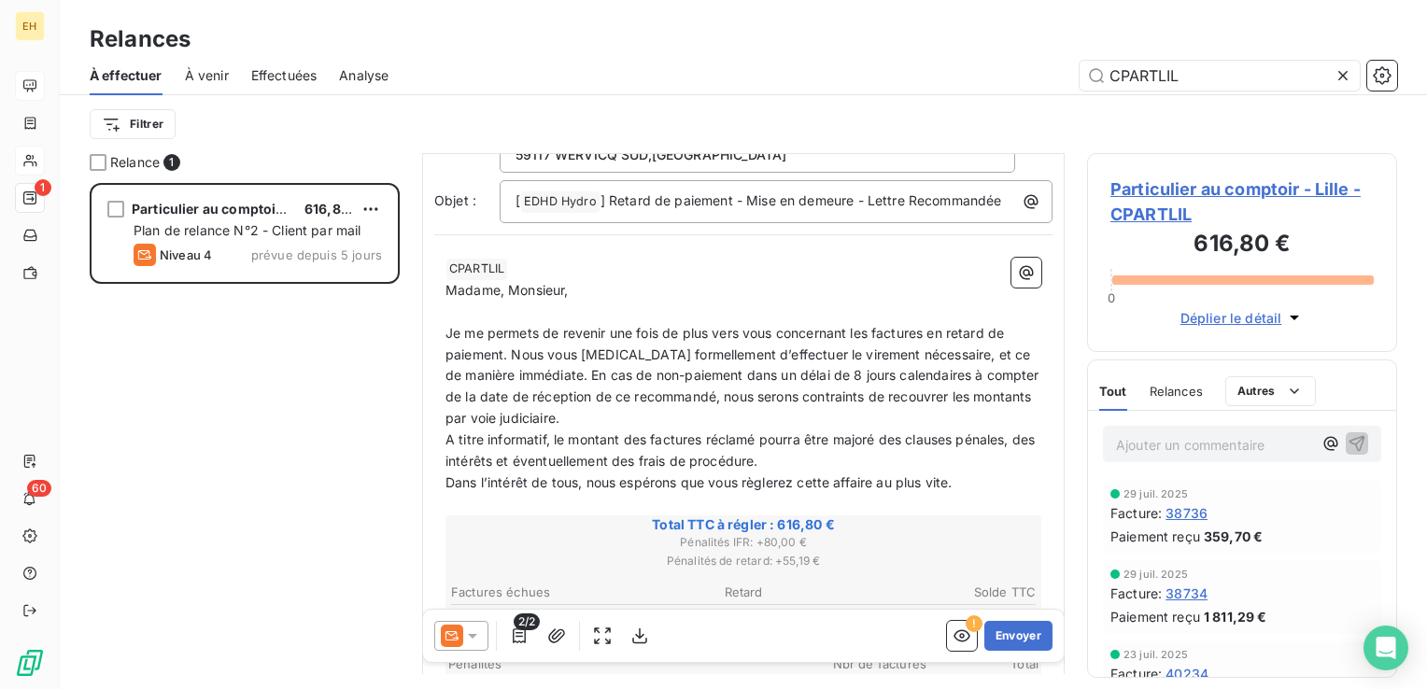
scroll to position [374, 0]
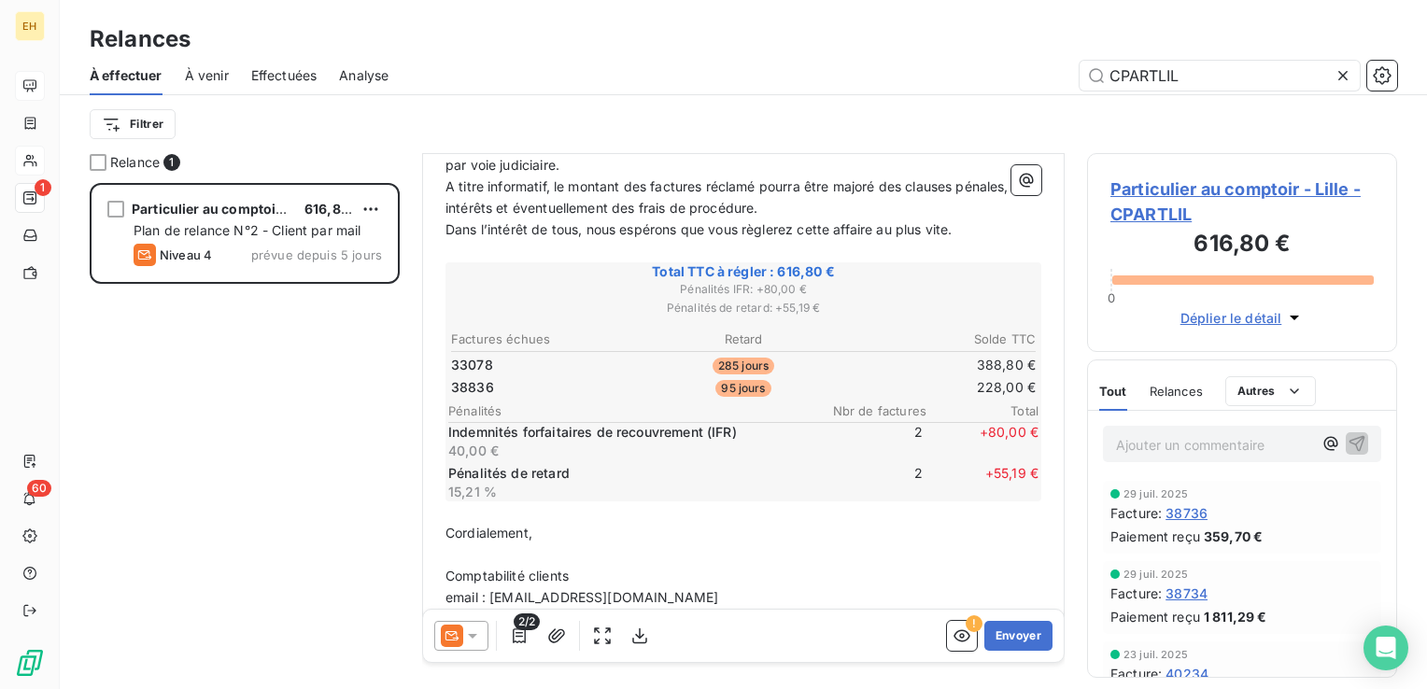
type input "CPARTLIL"
click at [476, 634] on icon at bounding box center [472, 636] width 19 height 19
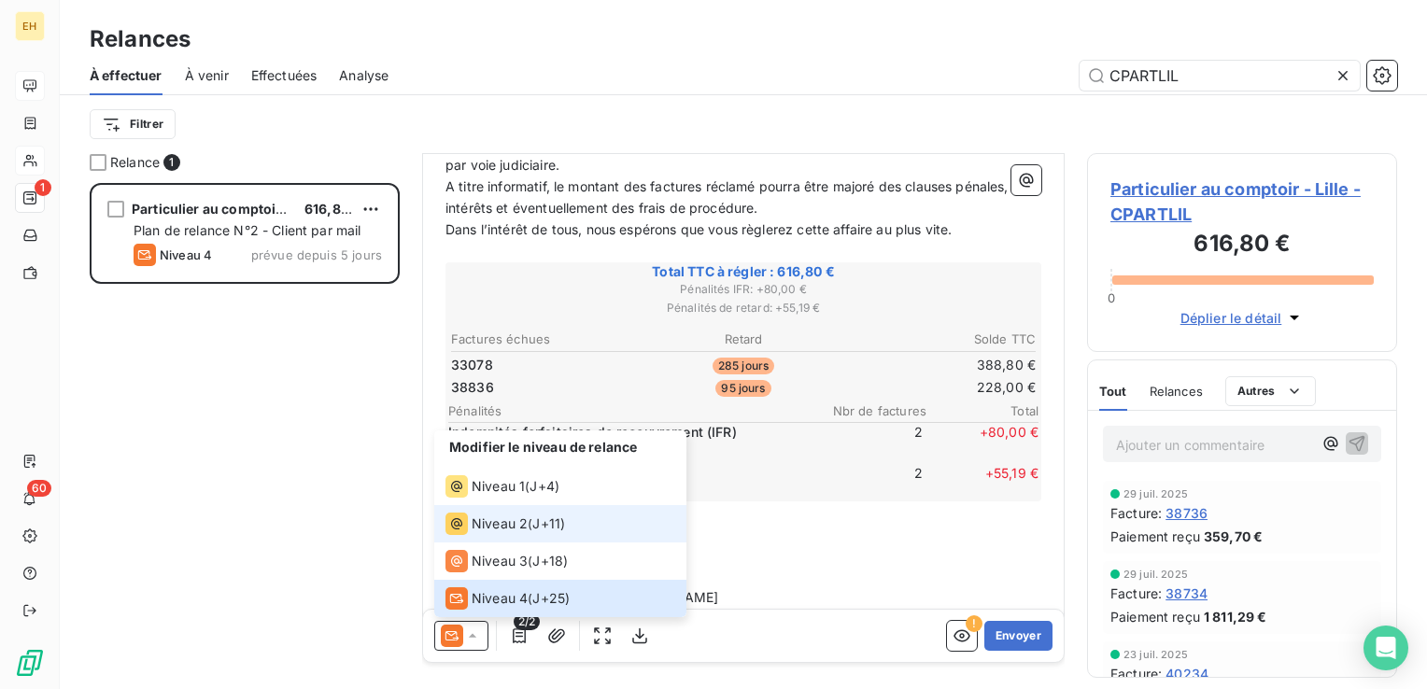
click at [521, 531] on span "Niveau 2" at bounding box center [500, 524] width 56 height 19
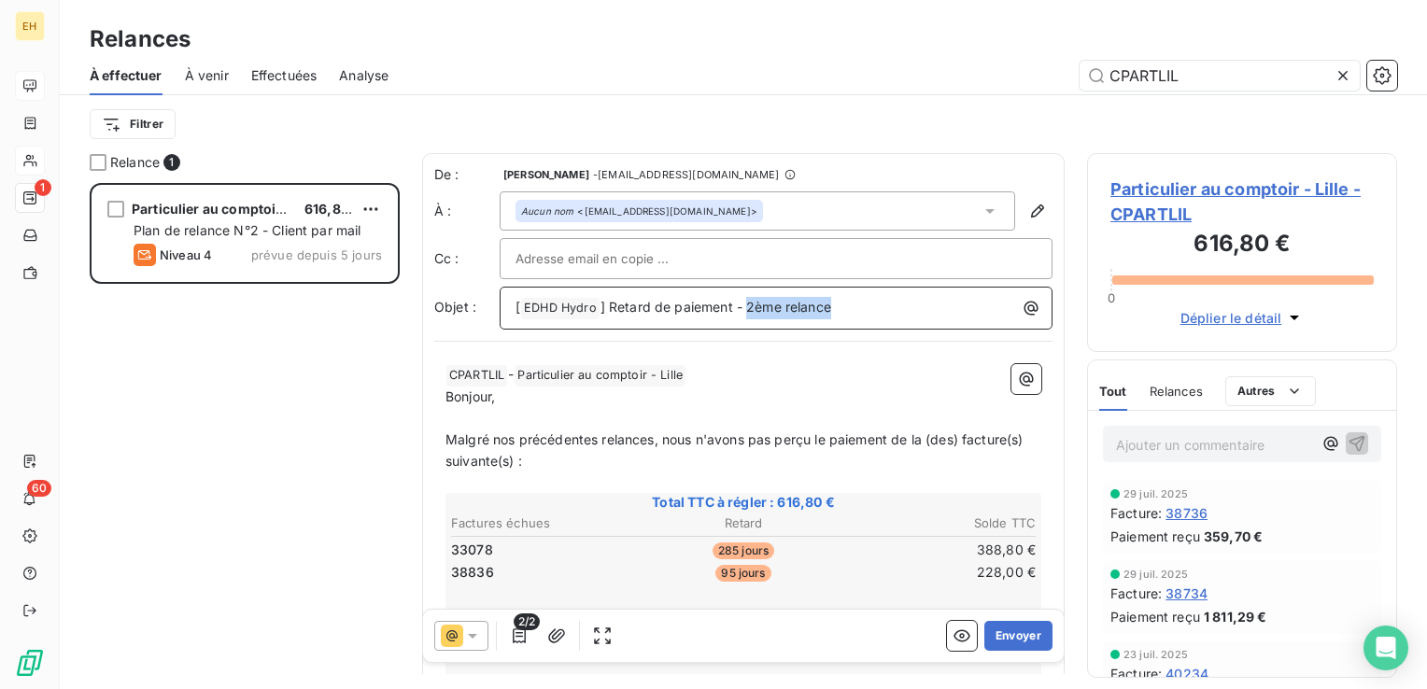
drag, startPoint x: 745, startPoint y: 306, endPoint x: 972, endPoint y: 313, distance: 227.1
click at [972, 313] on p "[ EDHD Hydro ﻿ ] Retard de paiement - 2ème relance" at bounding box center [781, 308] width 531 height 22
click at [1187, 191] on span "Particulier au comptoir - Lille - CPARTLIL" at bounding box center [1242, 202] width 263 height 50
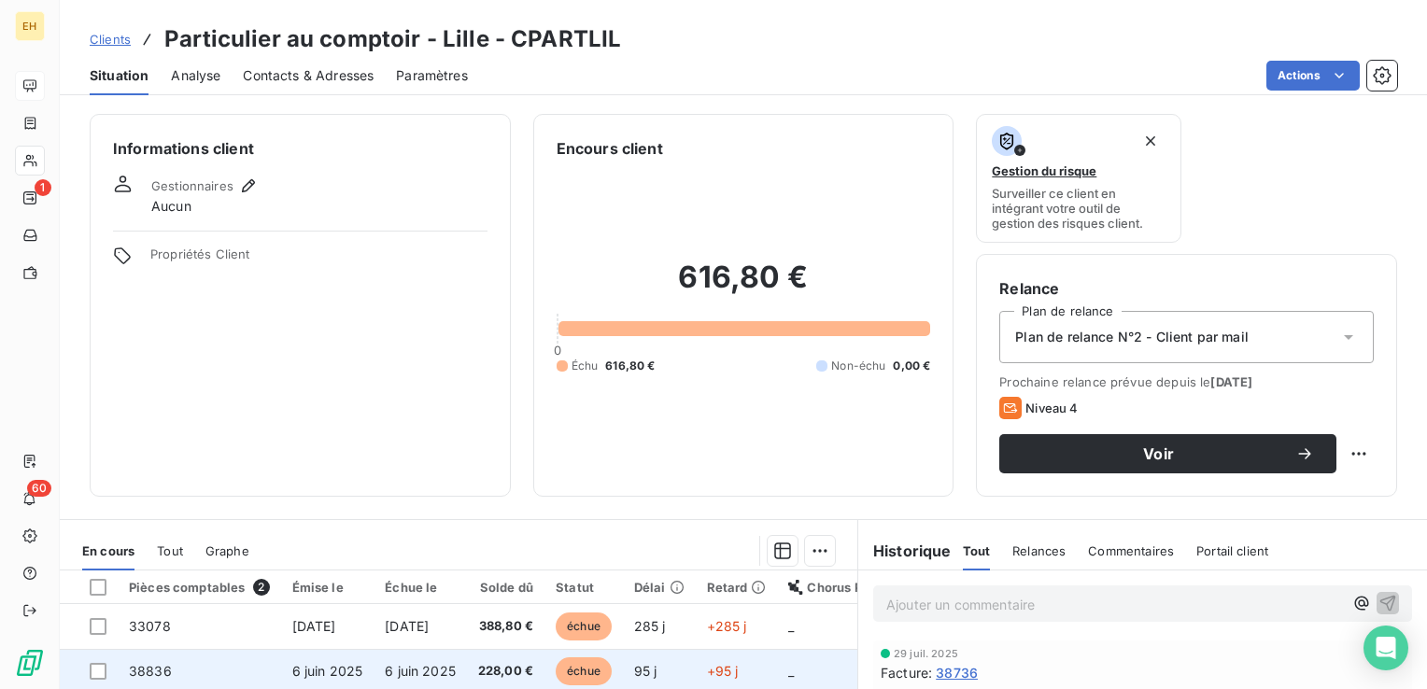
click at [395, 656] on td "6 juin 2025" at bounding box center [420, 671] width 93 height 45
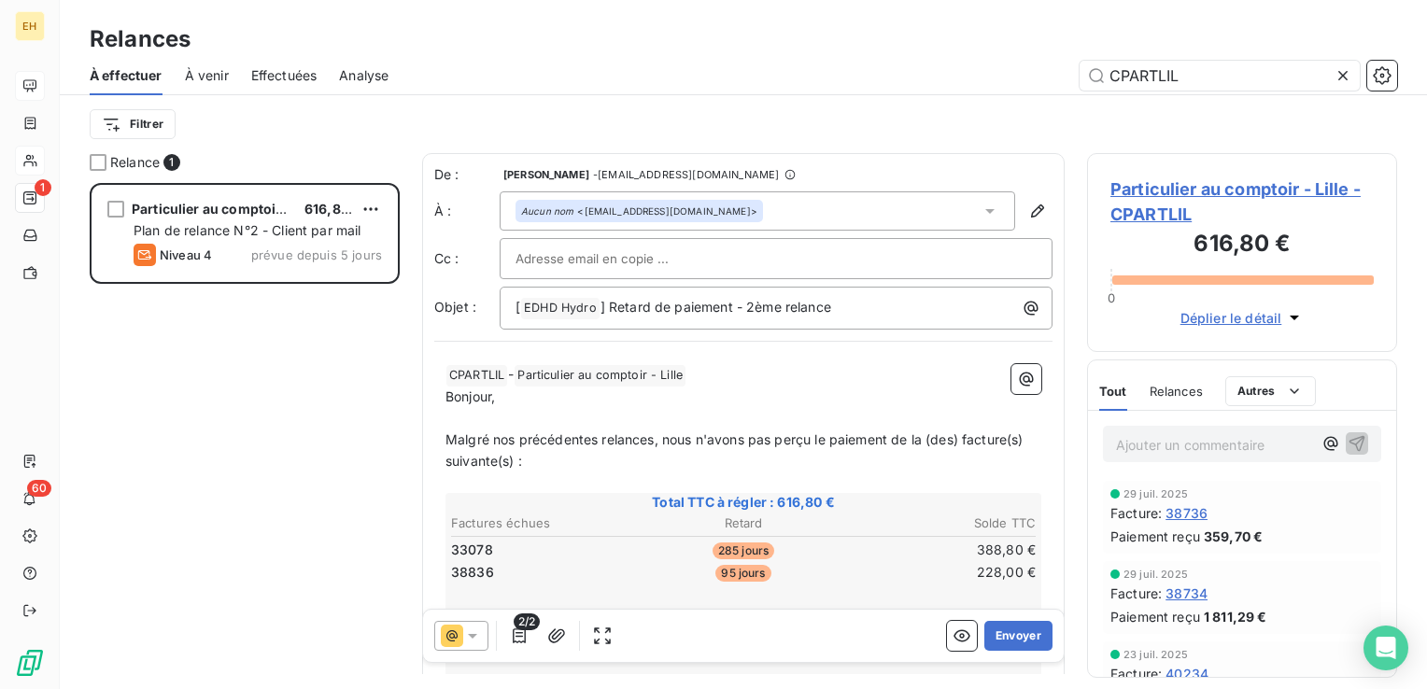
scroll to position [492, 295]
click at [474, 637] on icon at bounding box center [472, 636] width 9 height 5
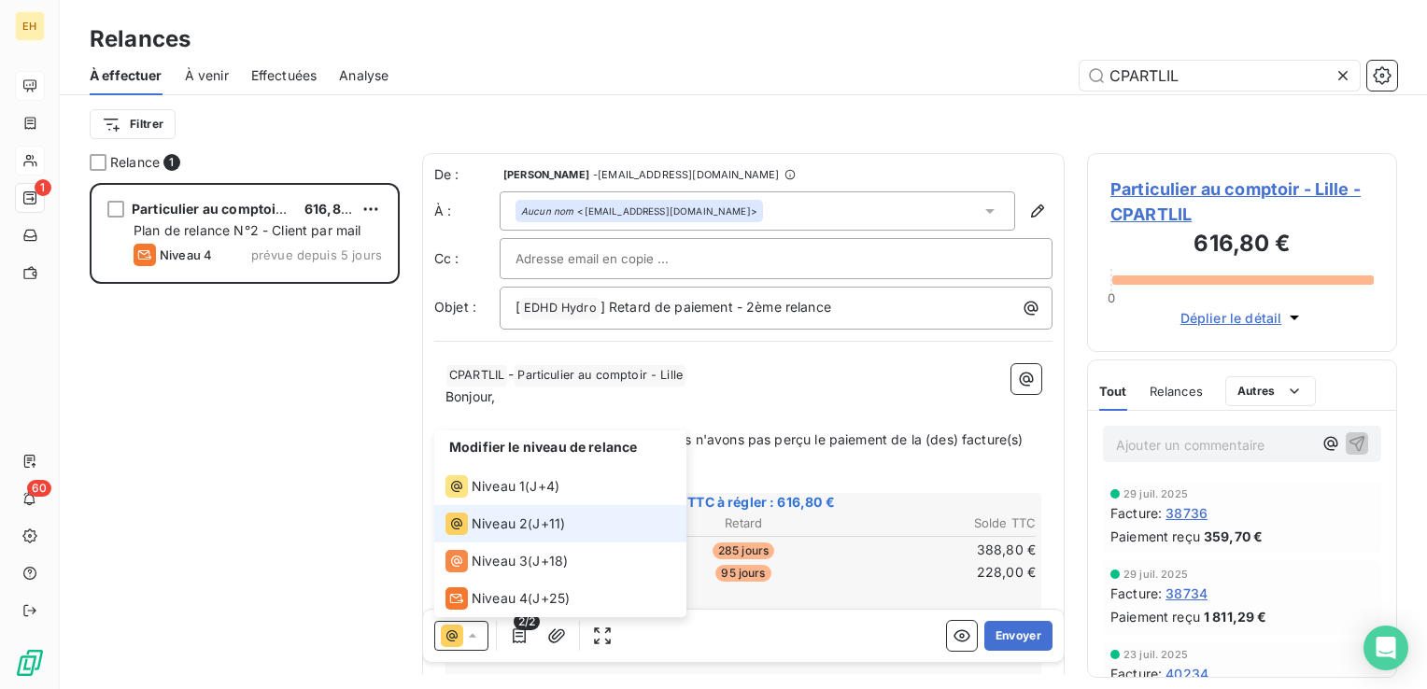
click at [554, 520] on span "J+11 )" at bounding box center [549, 524] width 33 height 19
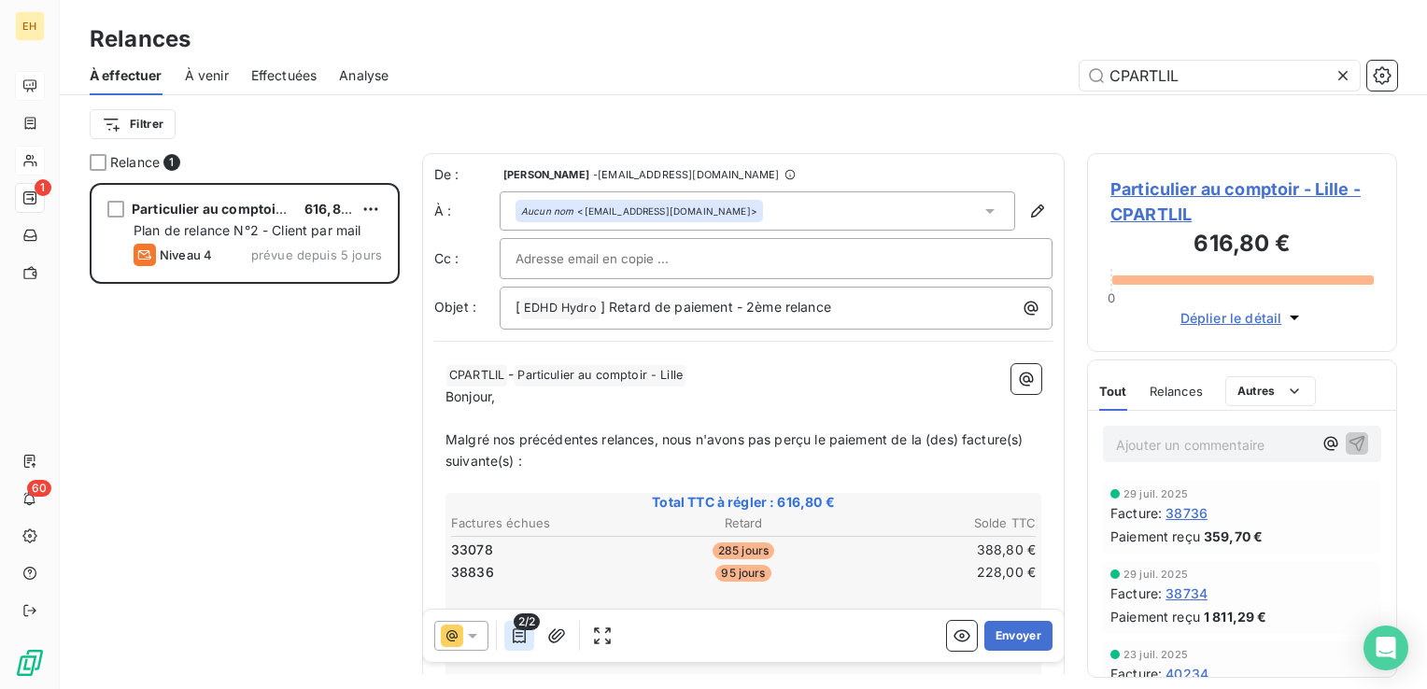
click at [521, 637] on icon "button" at bounding box center [519, 636] width 13 height 15
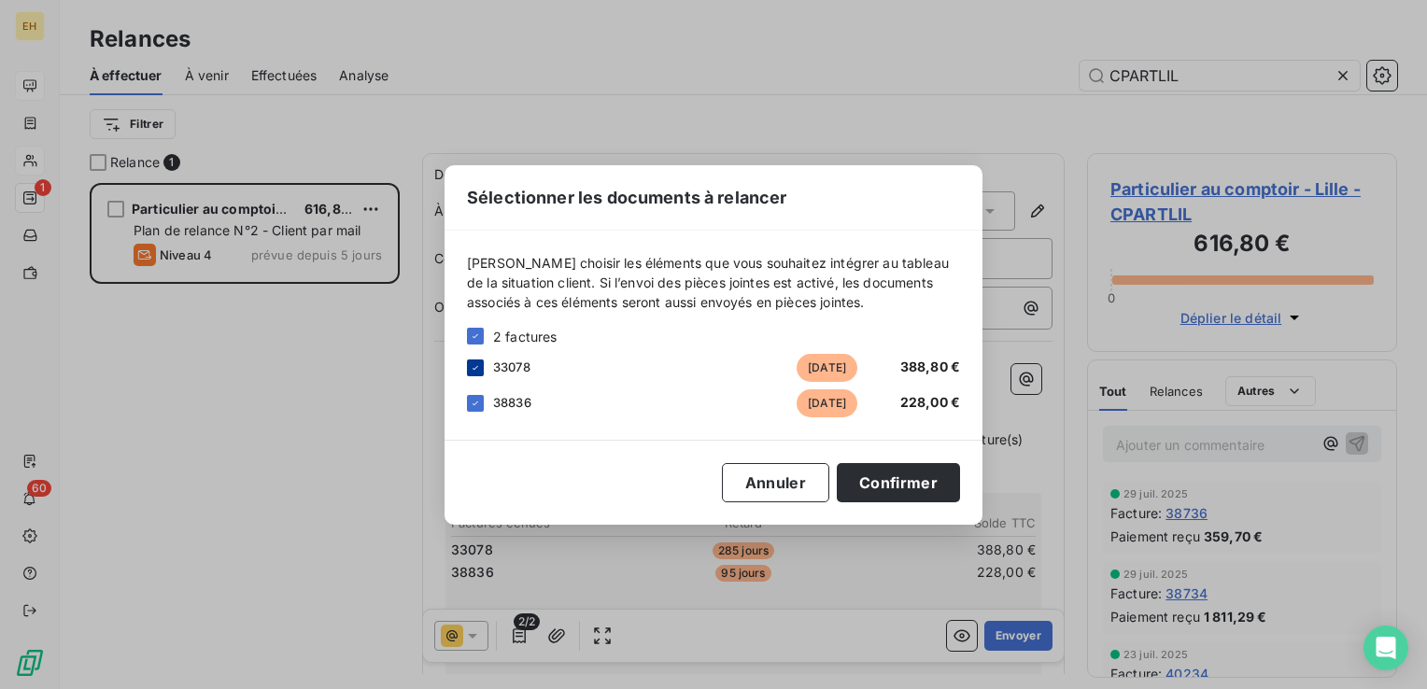
click at [478, 368] on icon at bounding box center [475, 367] width 11 height 11
click at [880, 473] on button "Confirmer" at bounding box center [898, 482] width 123 height 39
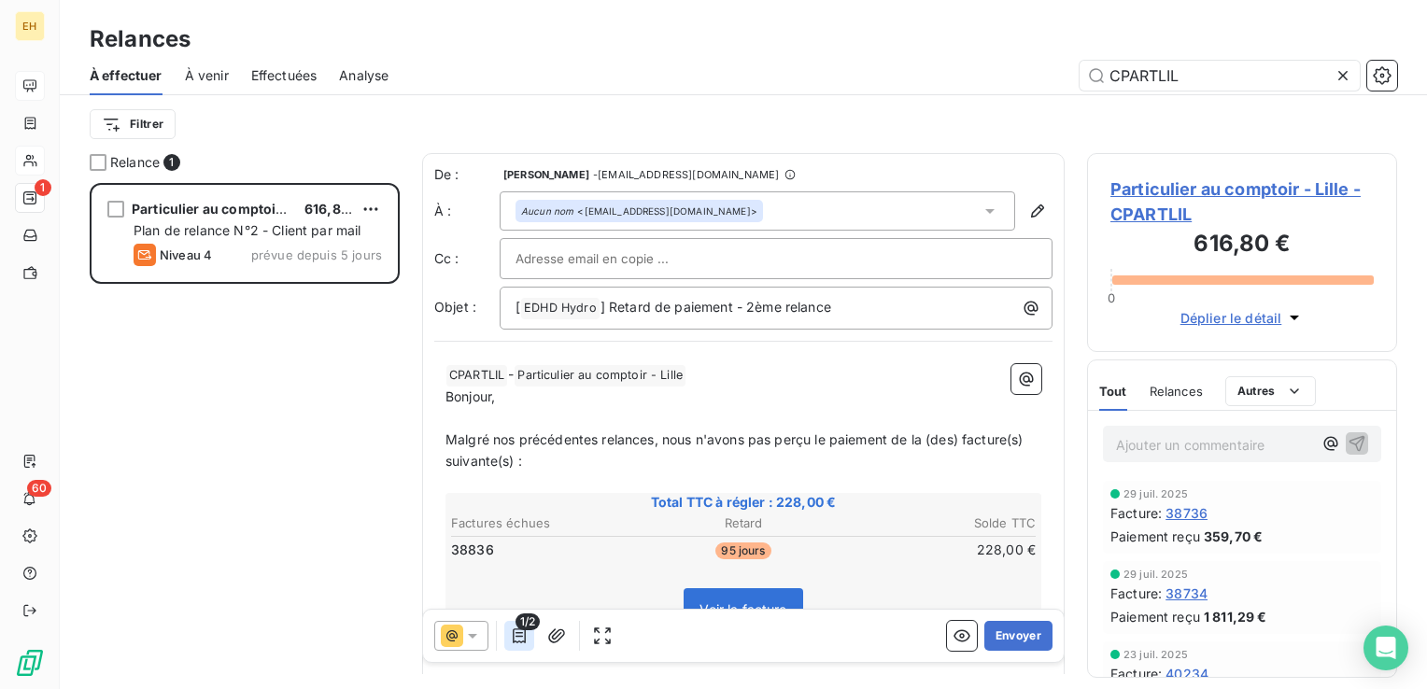
click at [521, 637] on icon "button" at bounding box center [519, 636] width 13 height 15
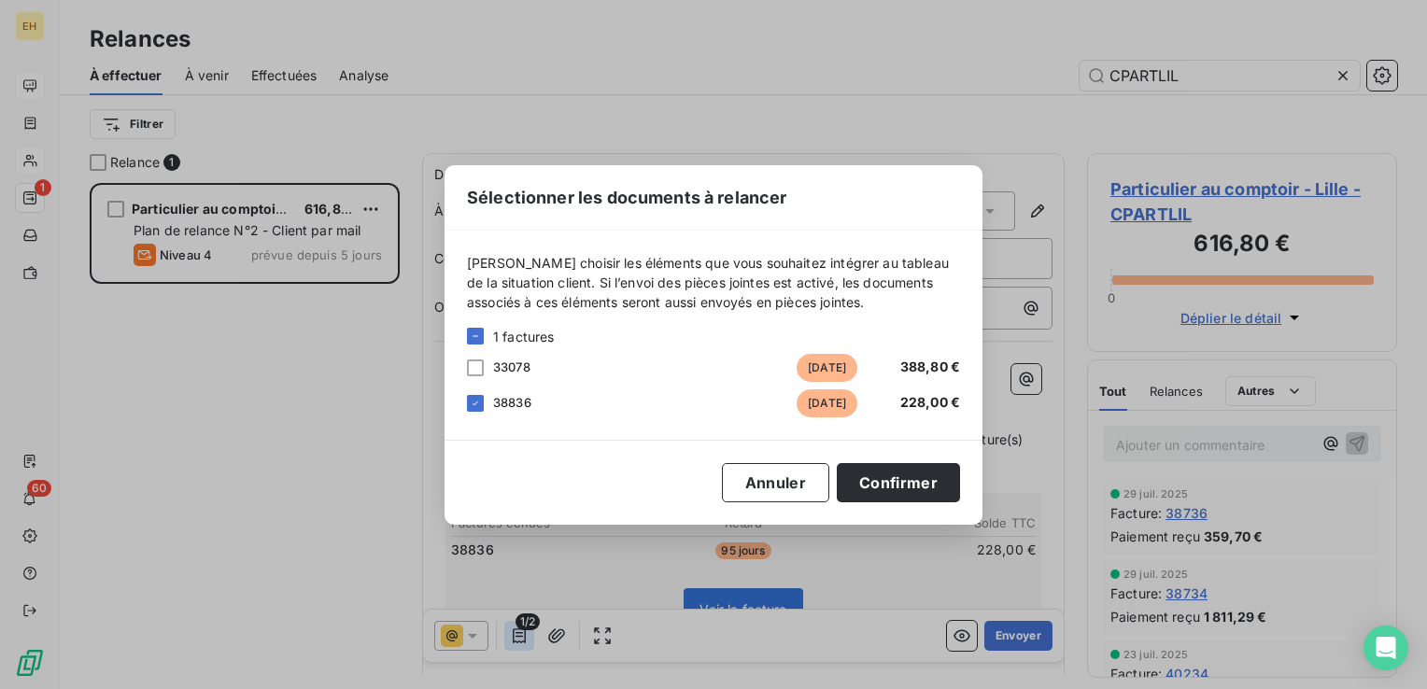
click at [521, 637] on div "Sélectionner les documents à relancer [PERSON_NAME] choisir les éléments que vo…" at bounding box center [713, 344] width 1427 height 689
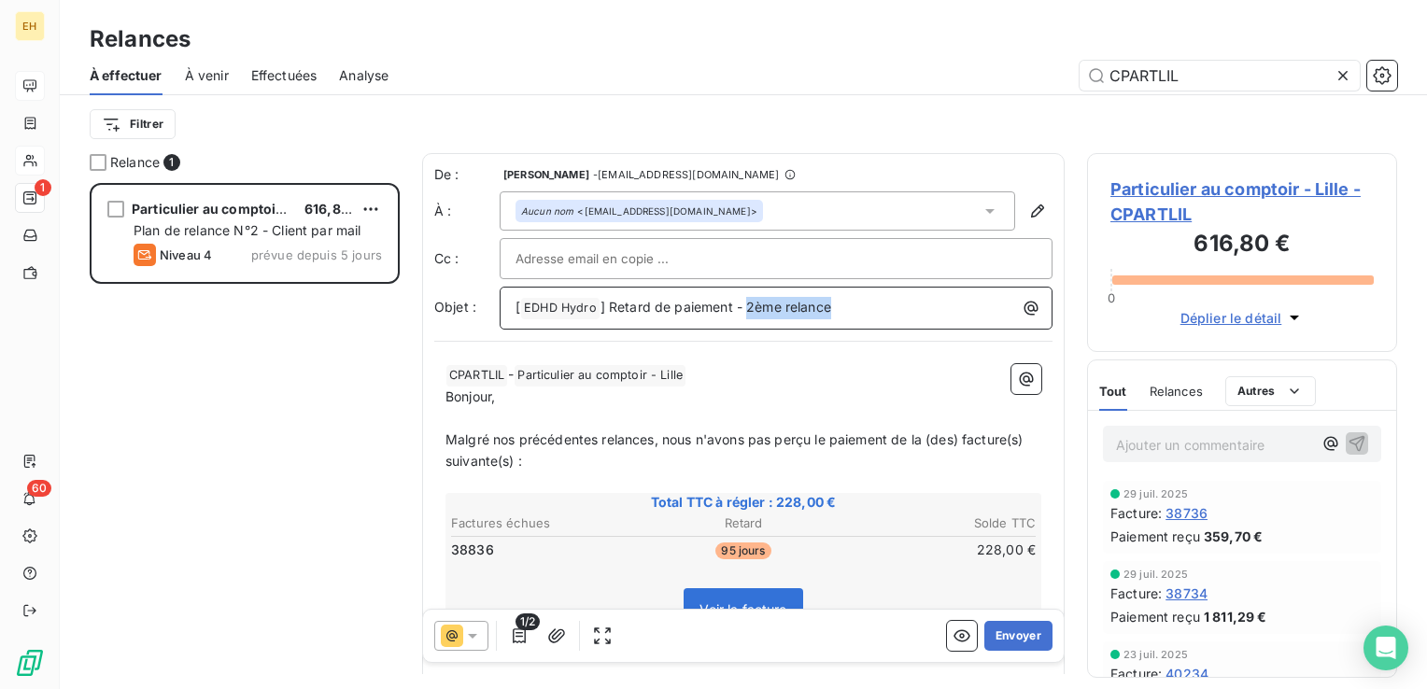
drag, startPoint x: 923, startPoint y: 312, endPoint x: 1158, endPoint y: 309, distance: 235.4
click at [1158, 308] on div "Relance 1 Particulier au comptoir - [GEOGRAPHIC_DATA] 616,80 € Plan de relance …" at bounding box center [744, 421] width 1368 height 536
click at [665, 271] on input "text" at bounding box center [616, 259] width 201 height 28
click at [761, 238] on div at bounding box center [776, 258] width 553 height 41
click at [758, 256] on input "text" at bounding box center [776, 259] width 521 height 28
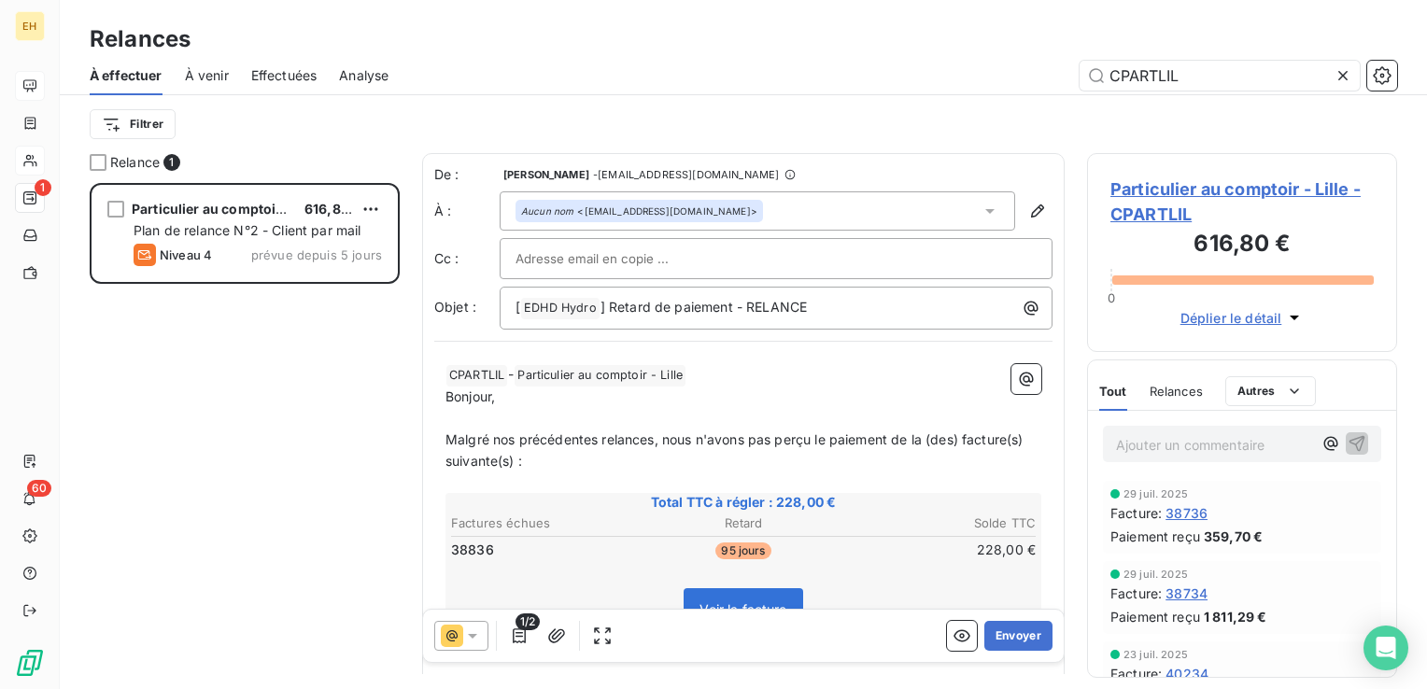
paste input "[EMAIL_ADDRESS][DOMAIN_NAME]"
type input "[EMAIL_ADDRESS][DOMAIN_NAME]"
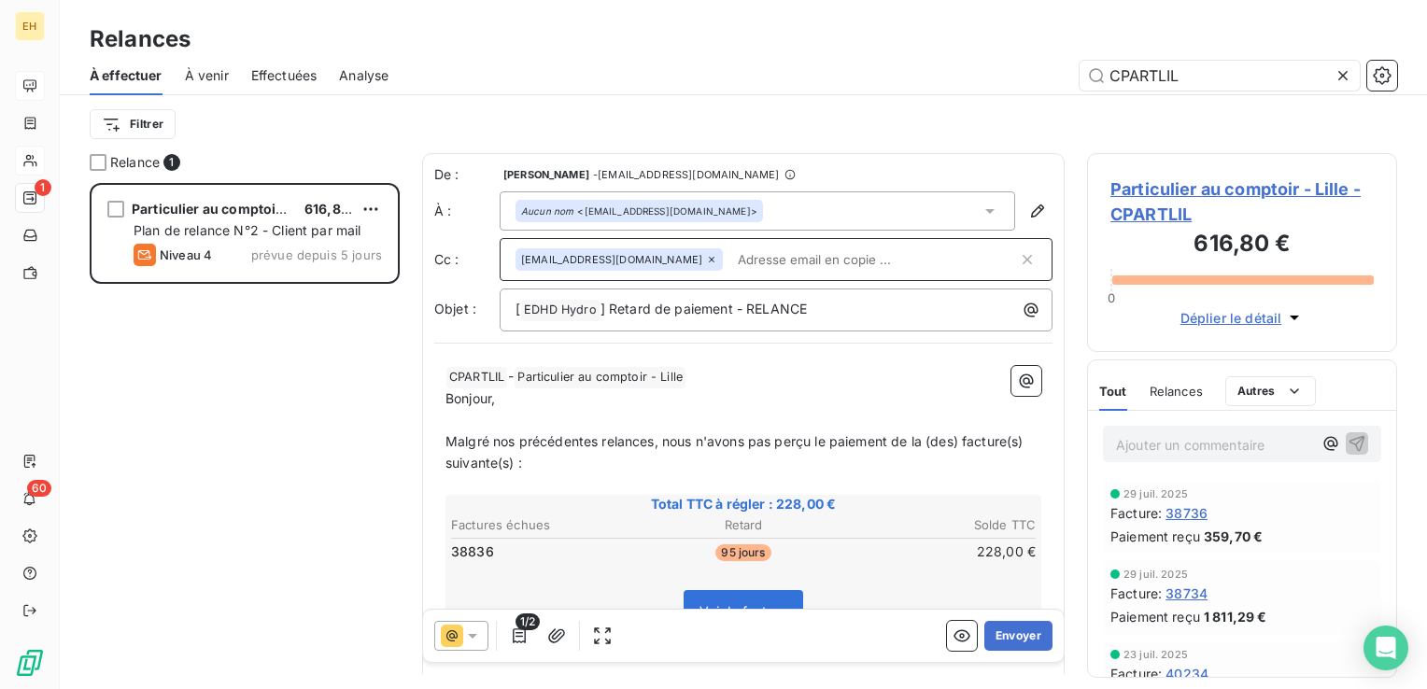
click at [703, 391] on p "Bonjour," at bounding box center [744, 399] width 596 height 21
drag, startPoint x: 700, startPoint y: 376, endPoint x: 620, endPoint y: 374, distance: 79.4
click at [620, 374] on p "﻿ CPARTLIL ﻿ - Particulier au comptoir - Lille ﻿ ﻿" at bounding box center [744, 377] width 596 height 22
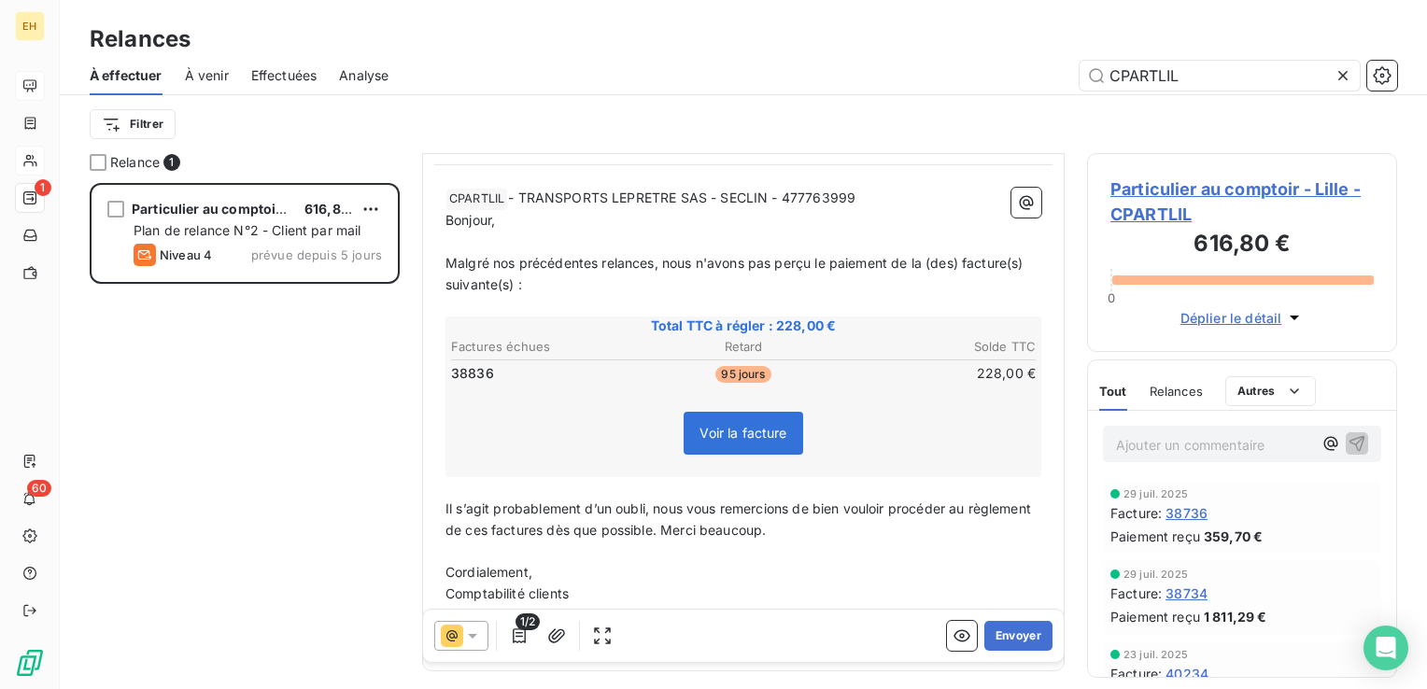
scroll to position [0, 0]
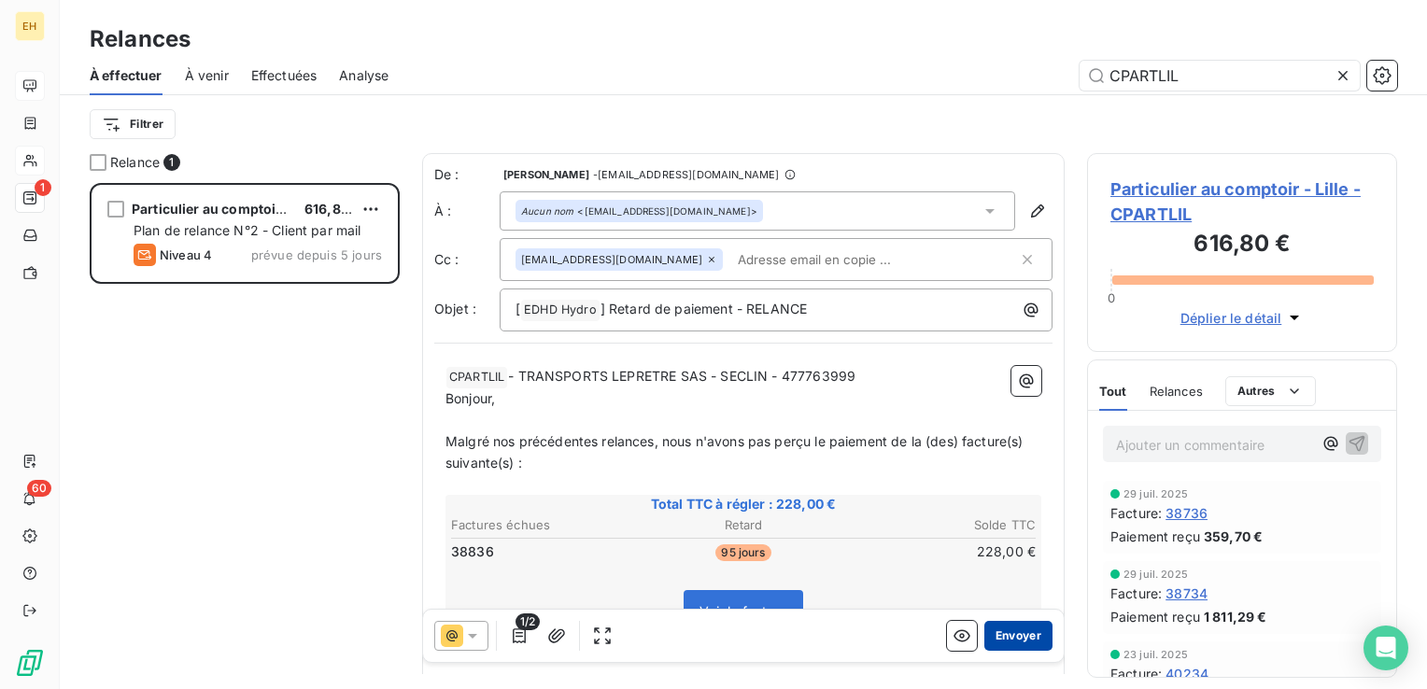
click at [1019, 639] on button "Envoyer" at bounding box center [1019, 636] width 68 height 30
